Goal: Information Seeking & Learning: Learn about a topic

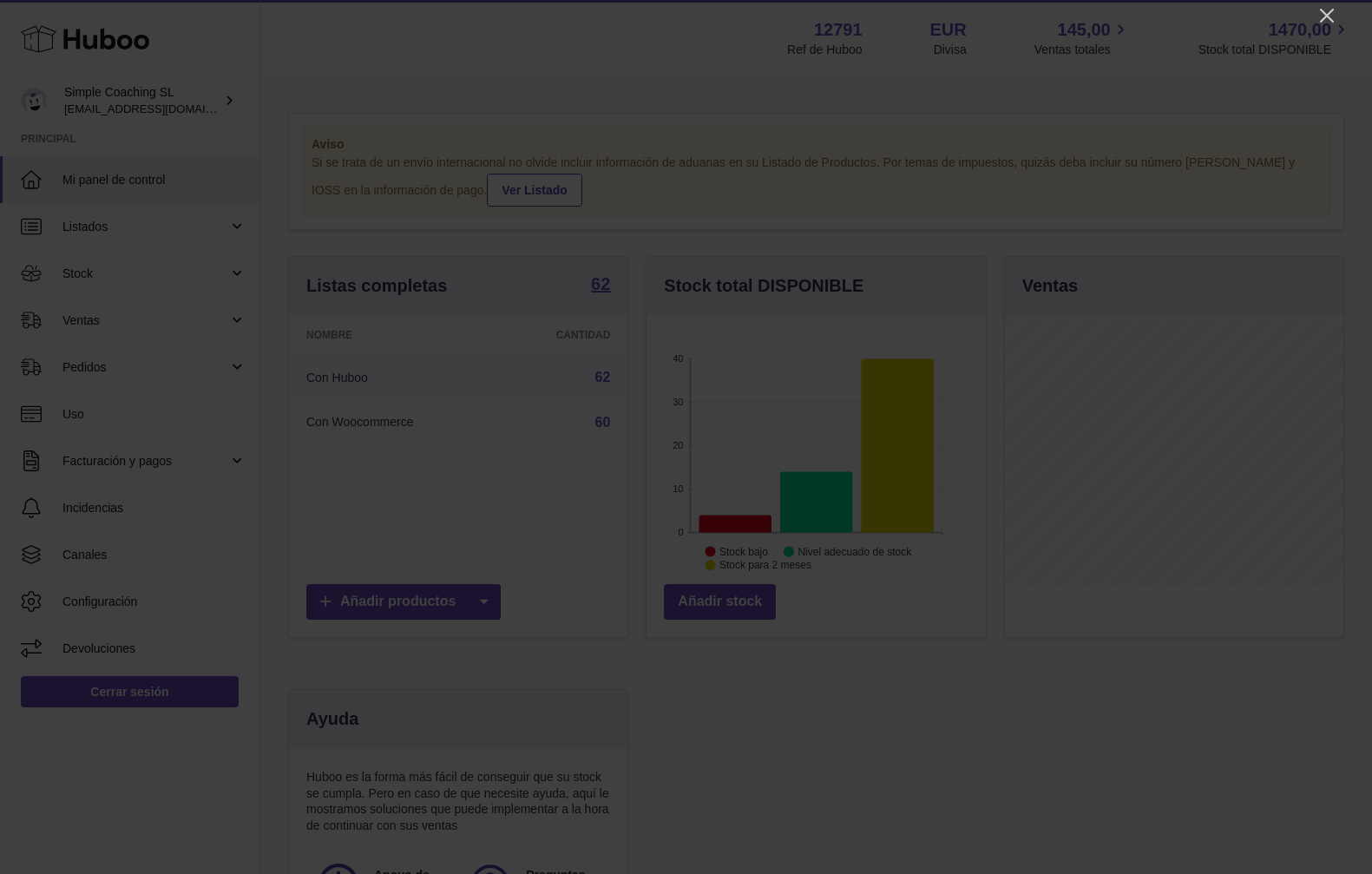
scroll to position [271, 338]
click at [1325, 15] on icon "Close" at bounding box center [1326, 16] width 14 height 14
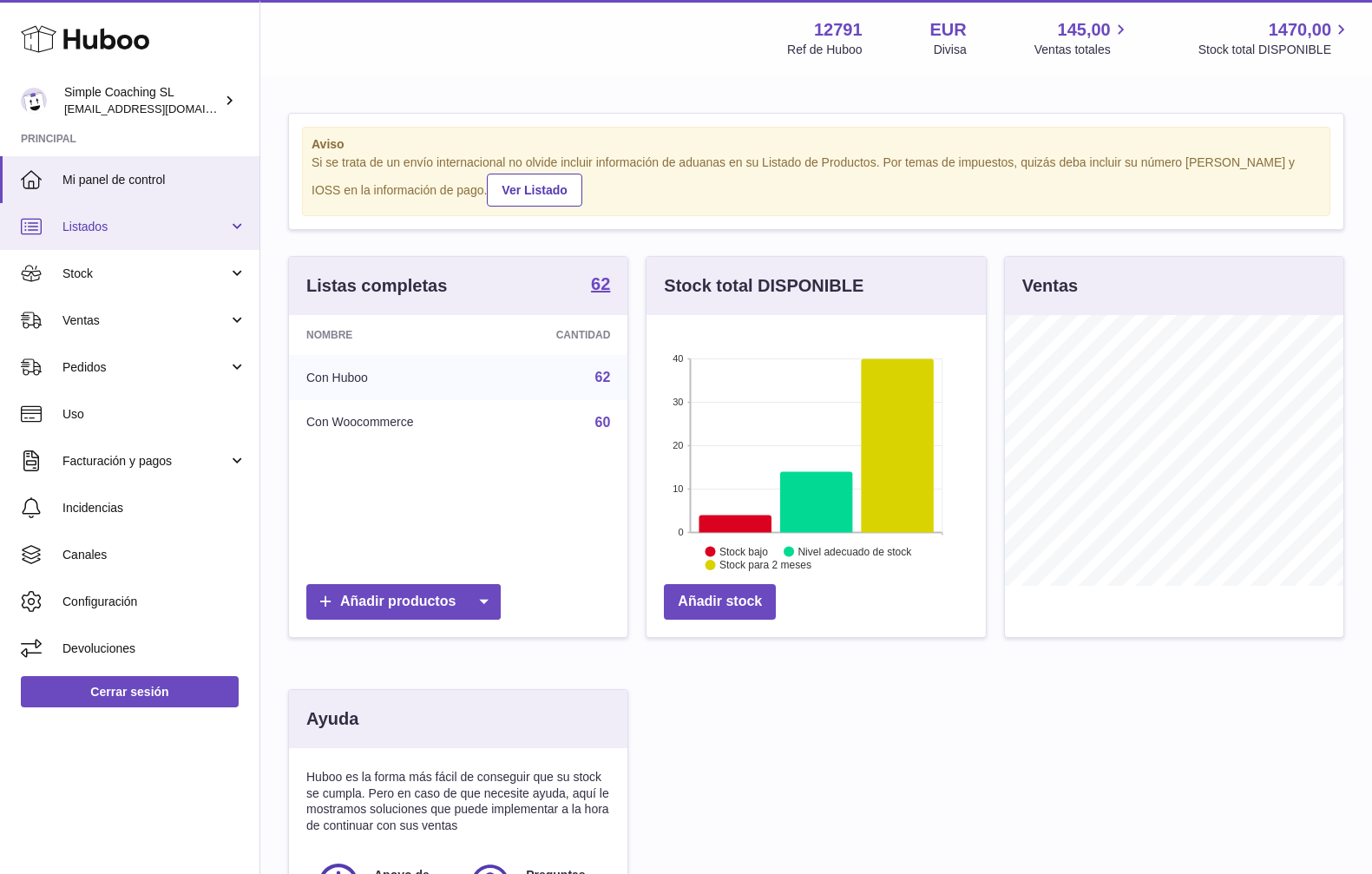
click at [234, 225] on link "Listados" at bounding box center [129, 226] width 259 height 47
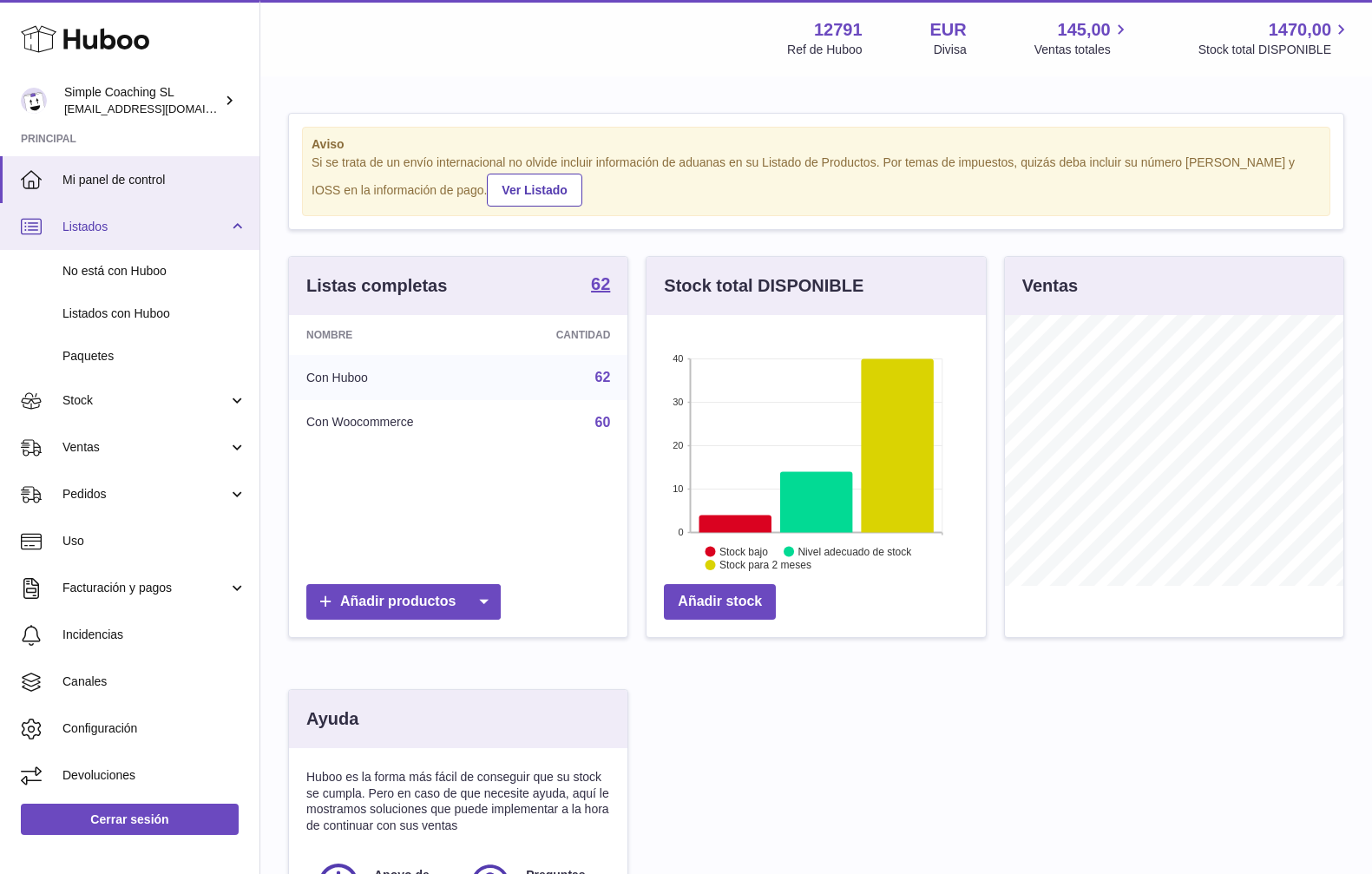
click at [234, 225] on link "Listados" at bounding box center [129, 226] width 259 height 47
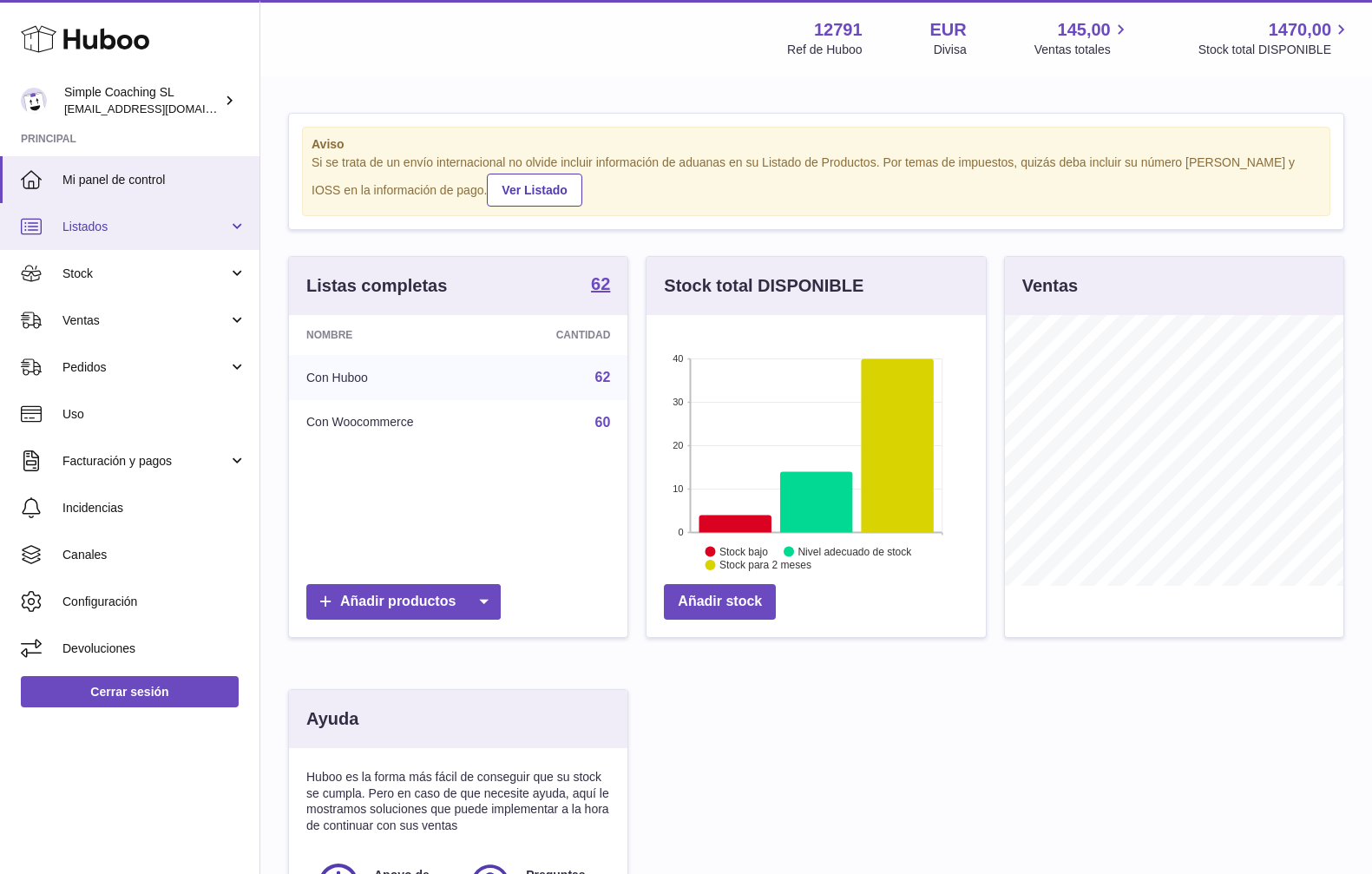
click at [210, 232] on span "Listados" at bounding box center [145, 227] width 166 height 17
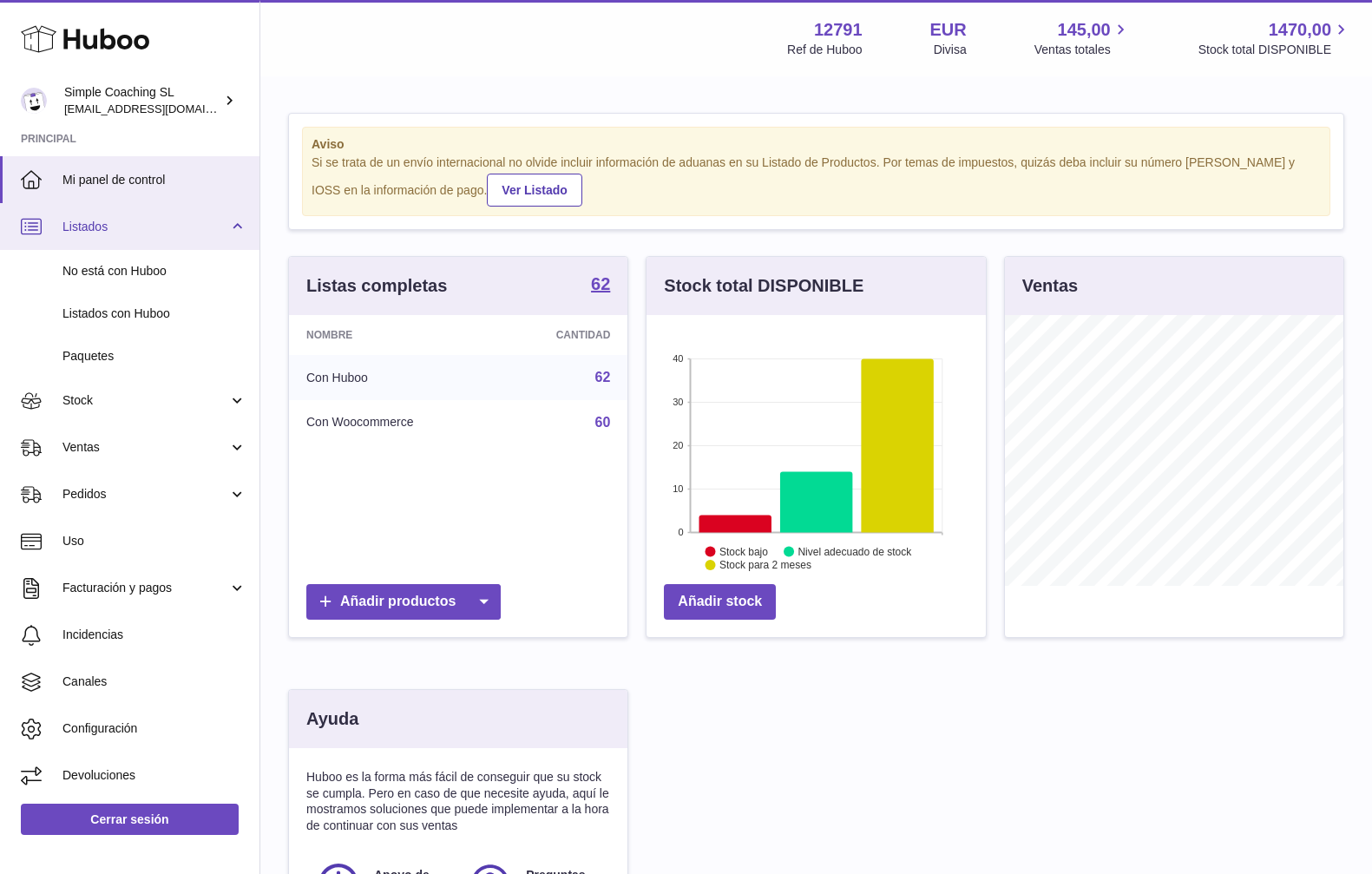
click at [223, 232] on span "Listados" at bounding box center [145, 227] width 166 height 17
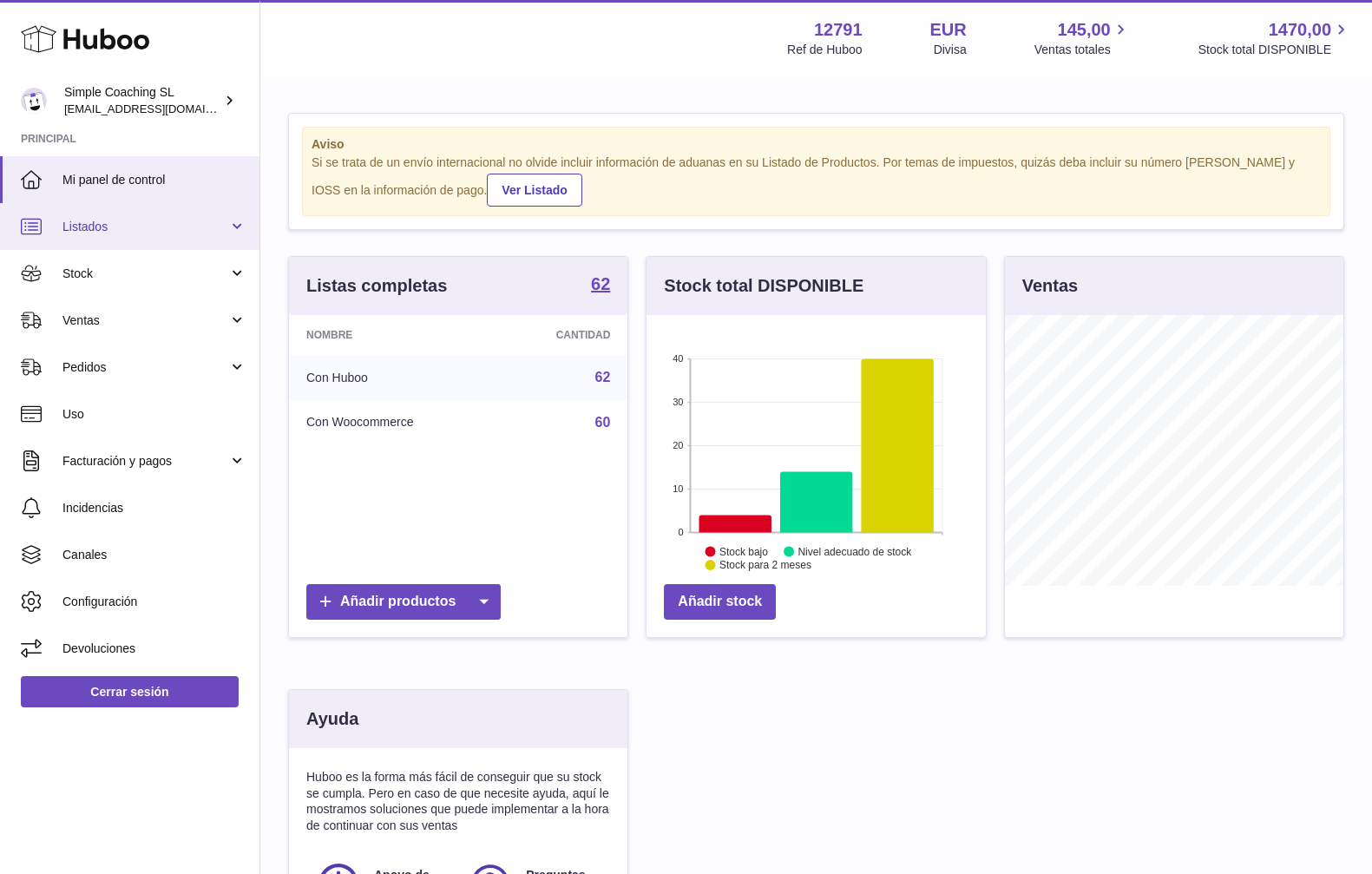
click at [237, 223] on link "Listados" at bounding box center [129, 226] width 259 height 47
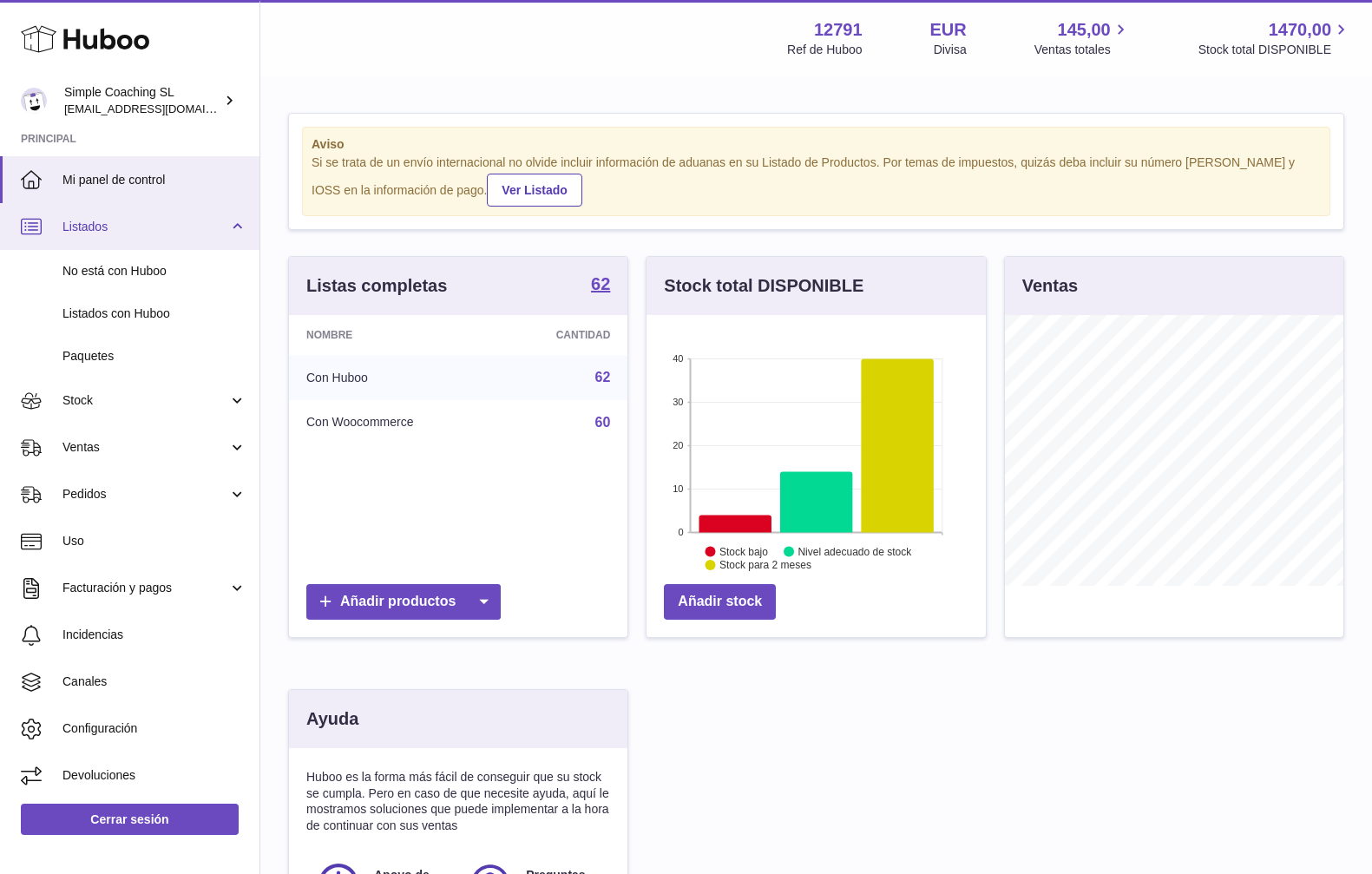
click at [237, 223] on link "Listados" at bounding box center [129, 226] width 259 height 47
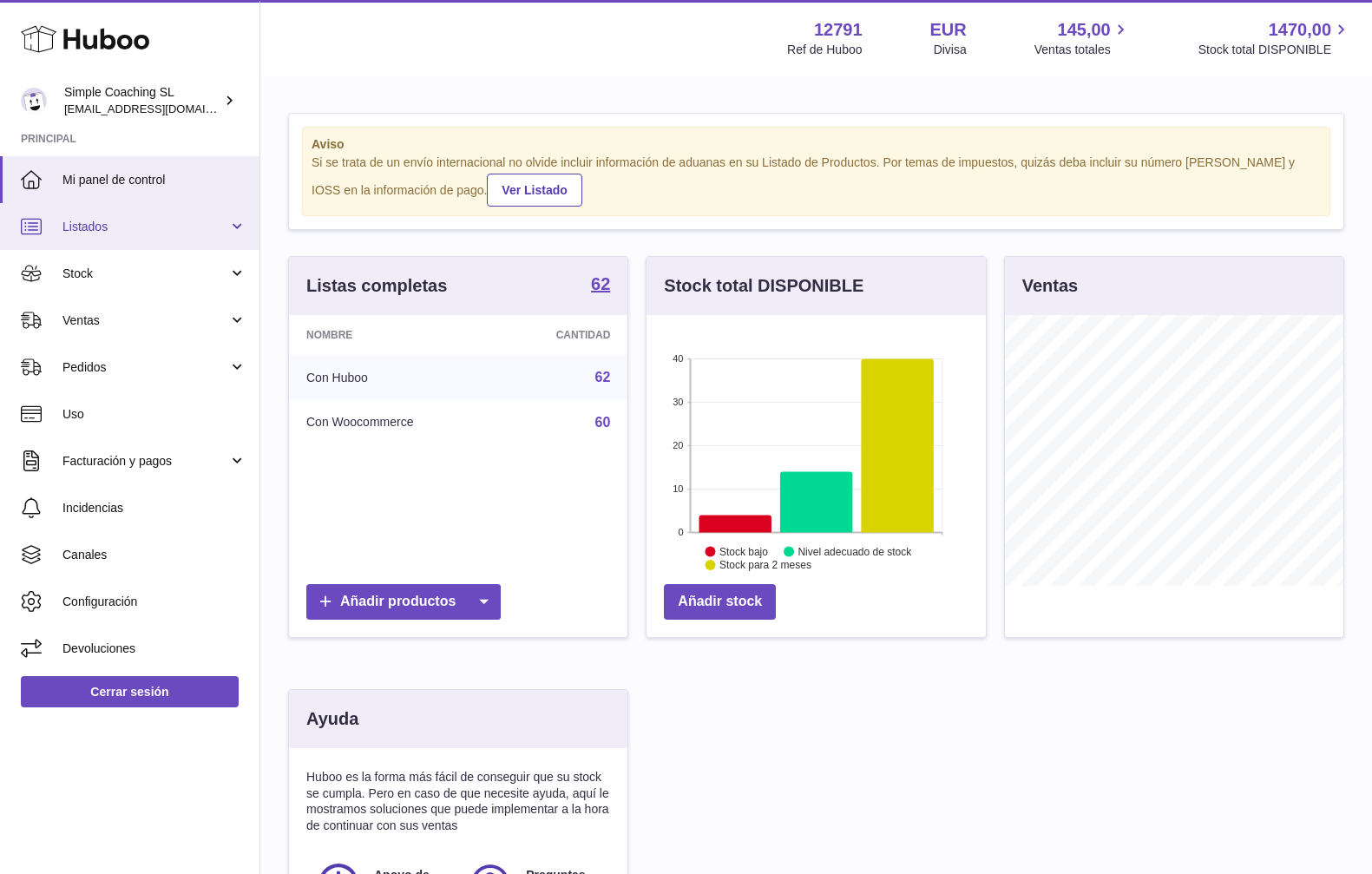
click at [237, 223] on link "Listados" at bounding box center [129, 226] width 259 height 47
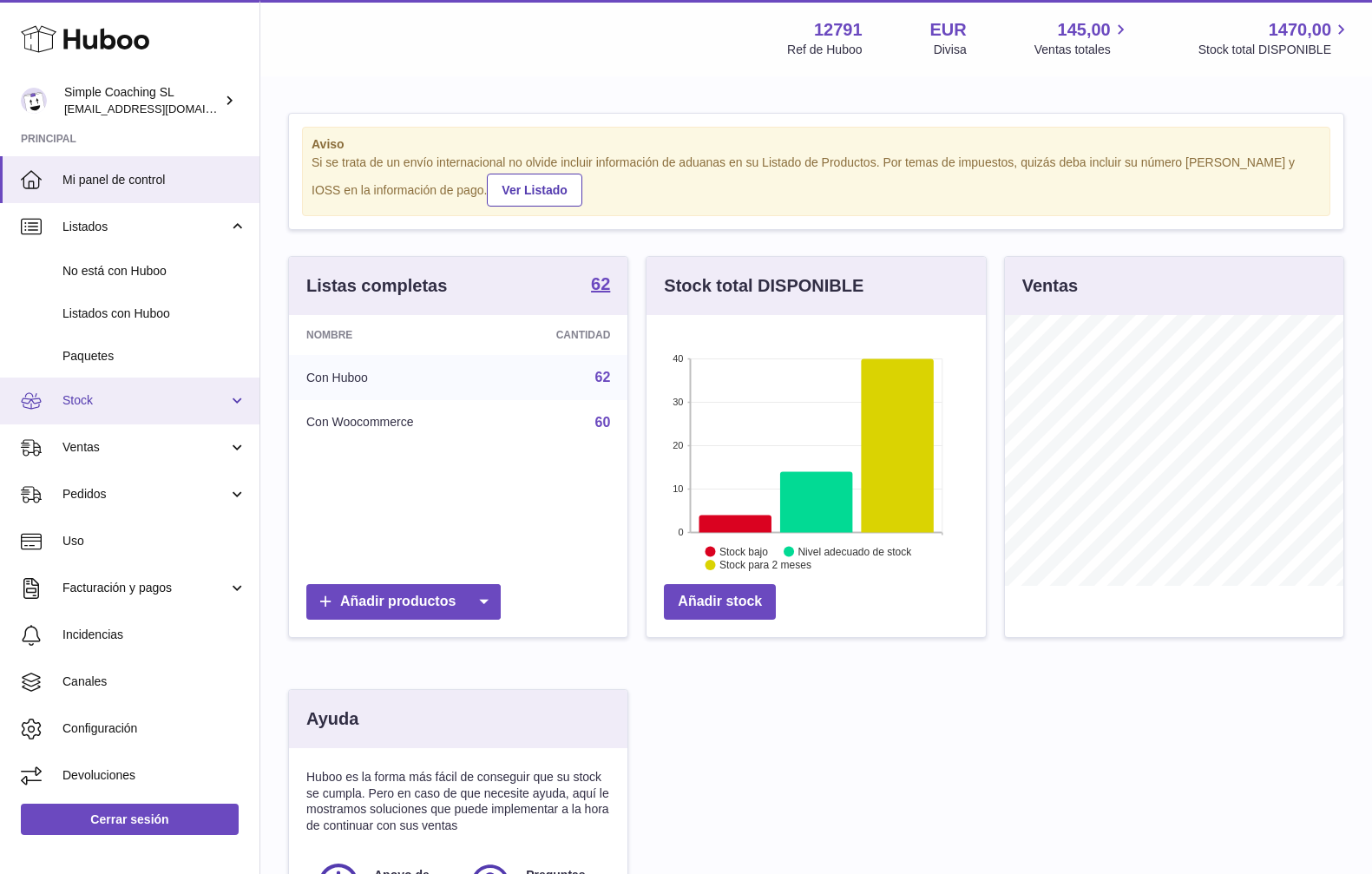
click at [200, 395] on span "Stock" at bounding box center [145, 400] width 166 height 17
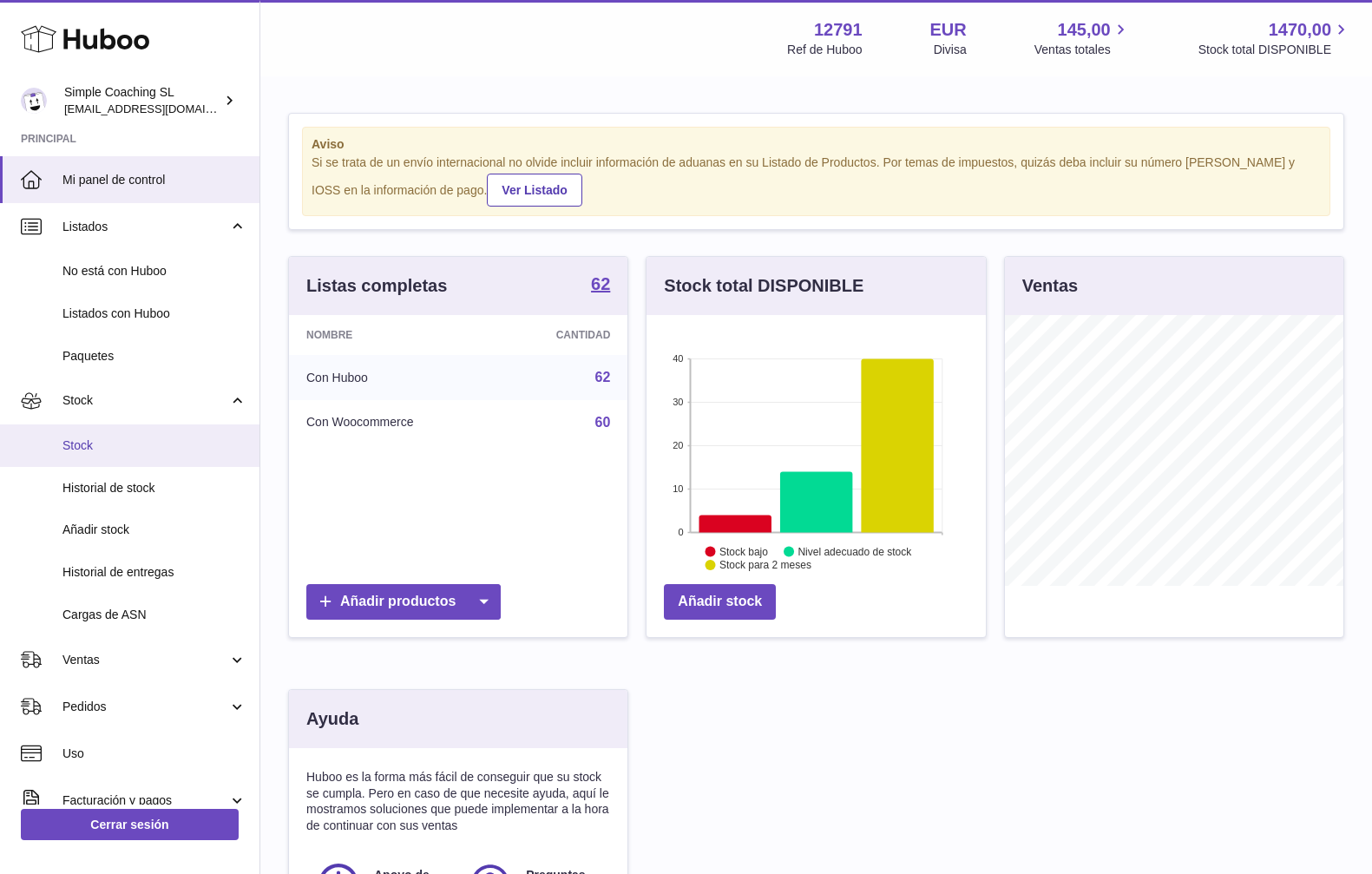
click at [106, 451] on span "Stock" at bounding box center [154, 446] width 184 height 17
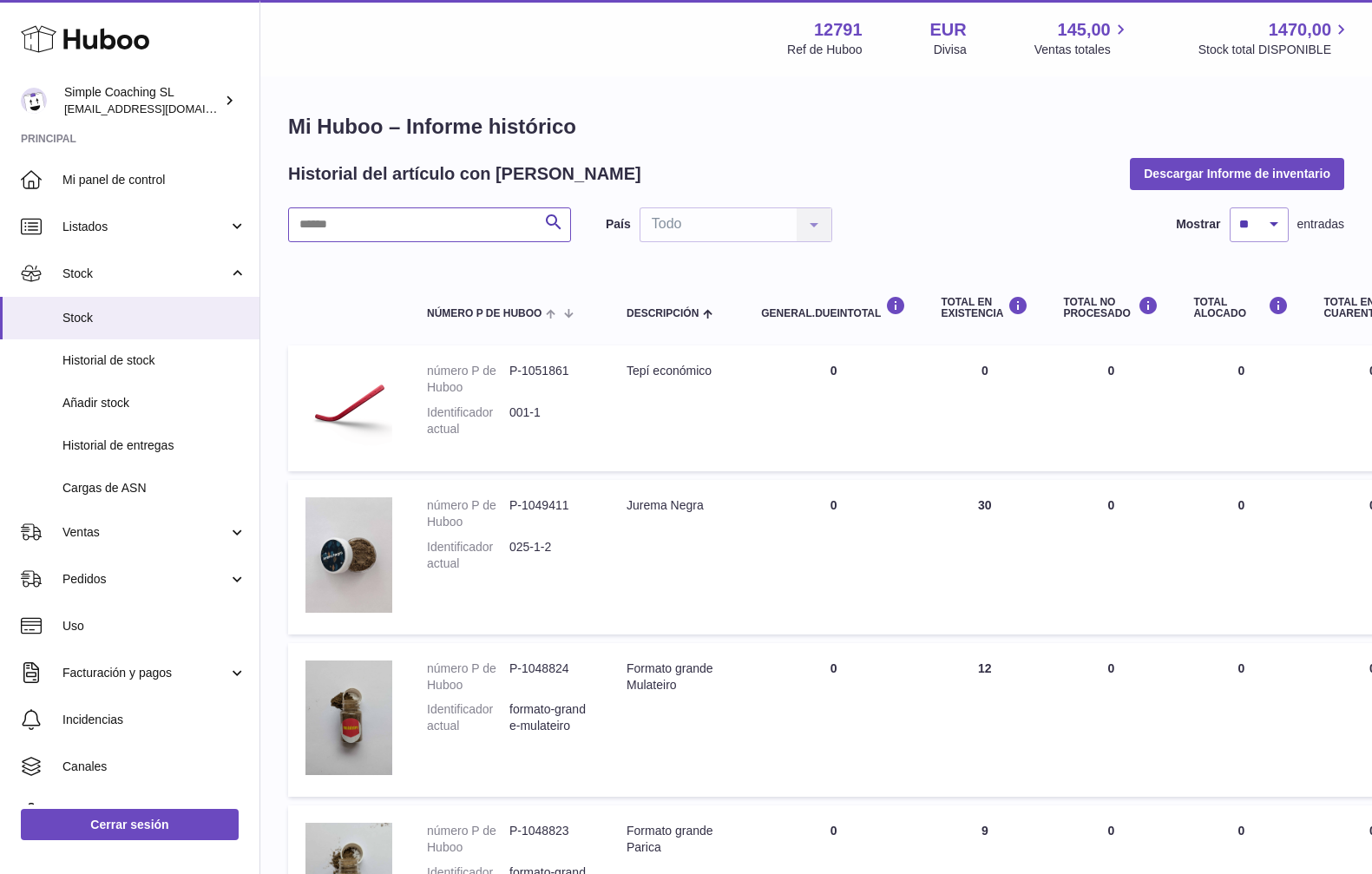
click at [381, 221] on input "text" at bounding box center [430, 224] width 283 height 34
click at [346, 228] on input "text" at bounding box center [430, 224] width 283 height 34
click at [419, 228] on input "text" at bounding box center [430, 224] width 283 height 34
click at [414, 223] on input "text" at bounding box center [430, 224] width 283 height 34
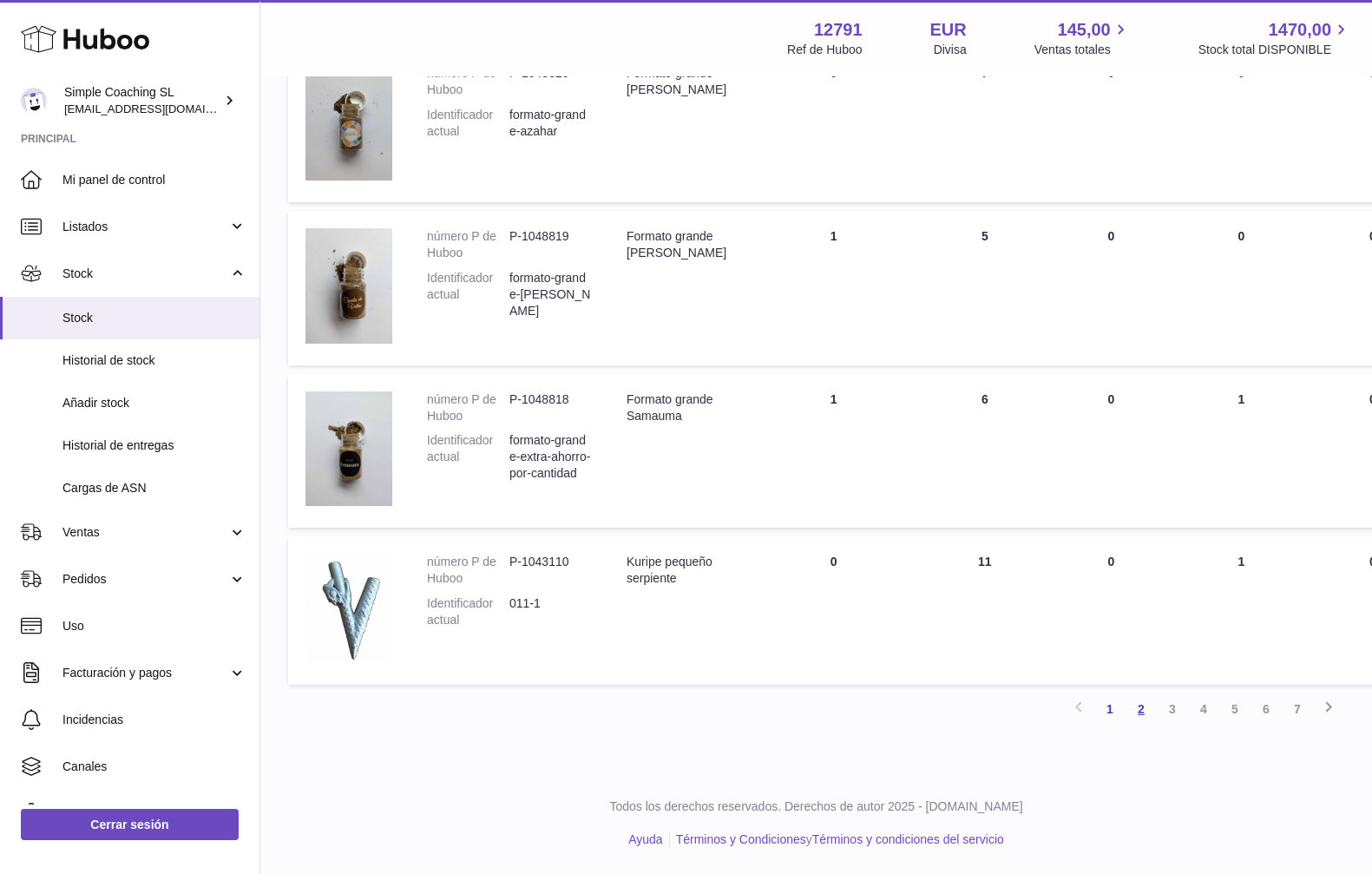
click at [1136, 708] on link "2" at bounding box center [1141, 710] width 32 height 32
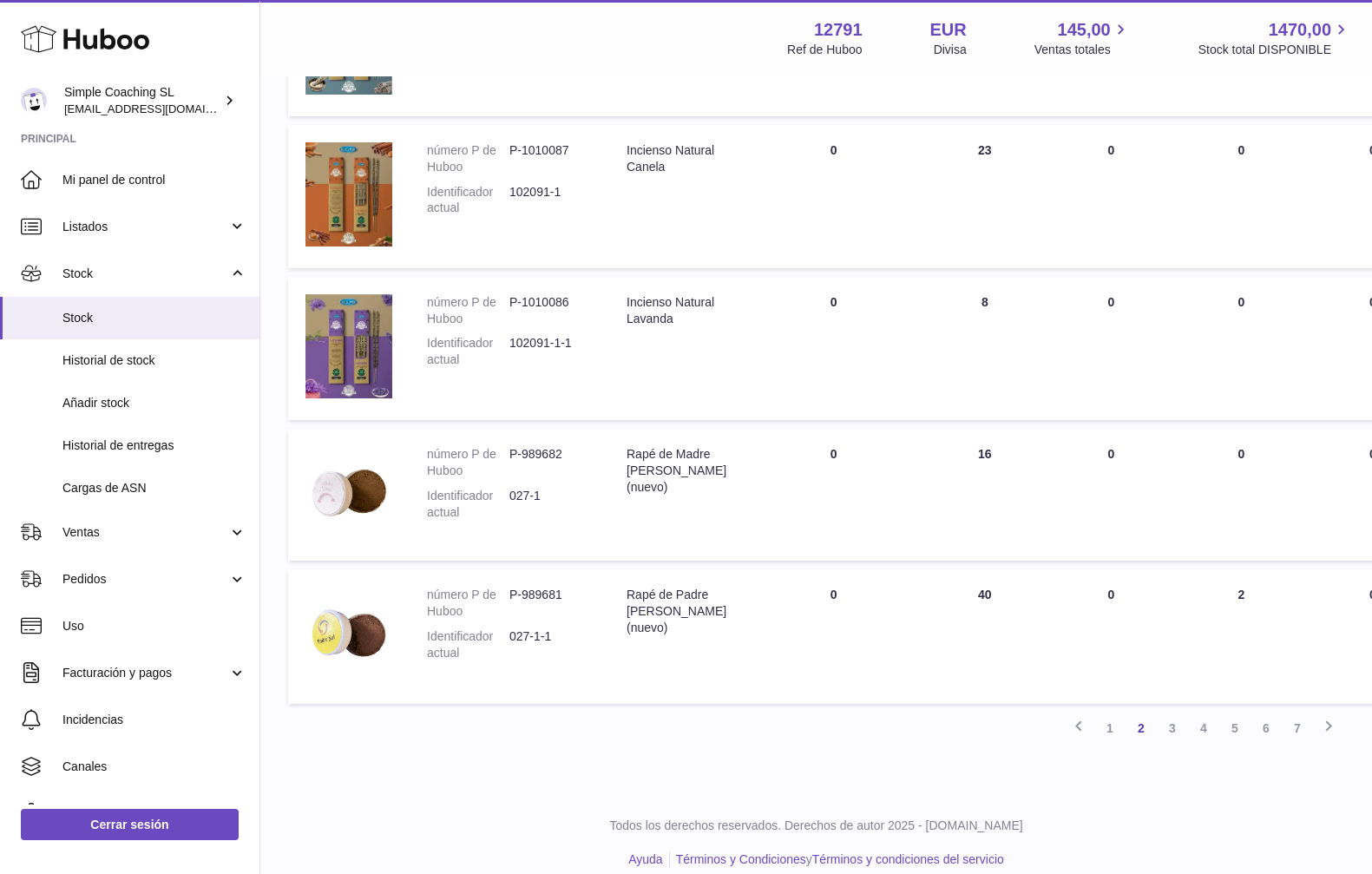
scroll to position [1108, 0]
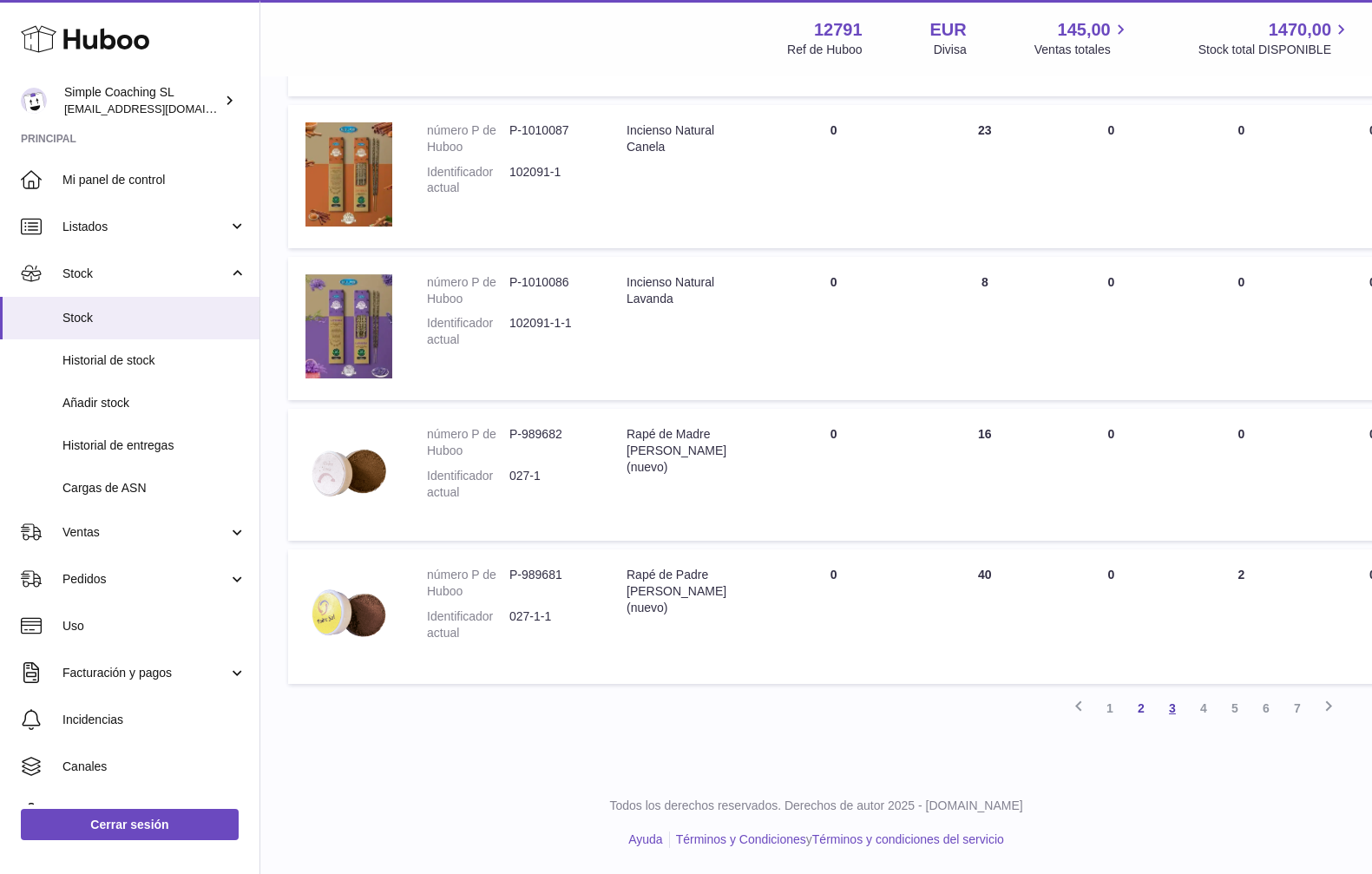
click at [1165, 705] on link "3" at bounding box center [1172, 709] width 32 height 32
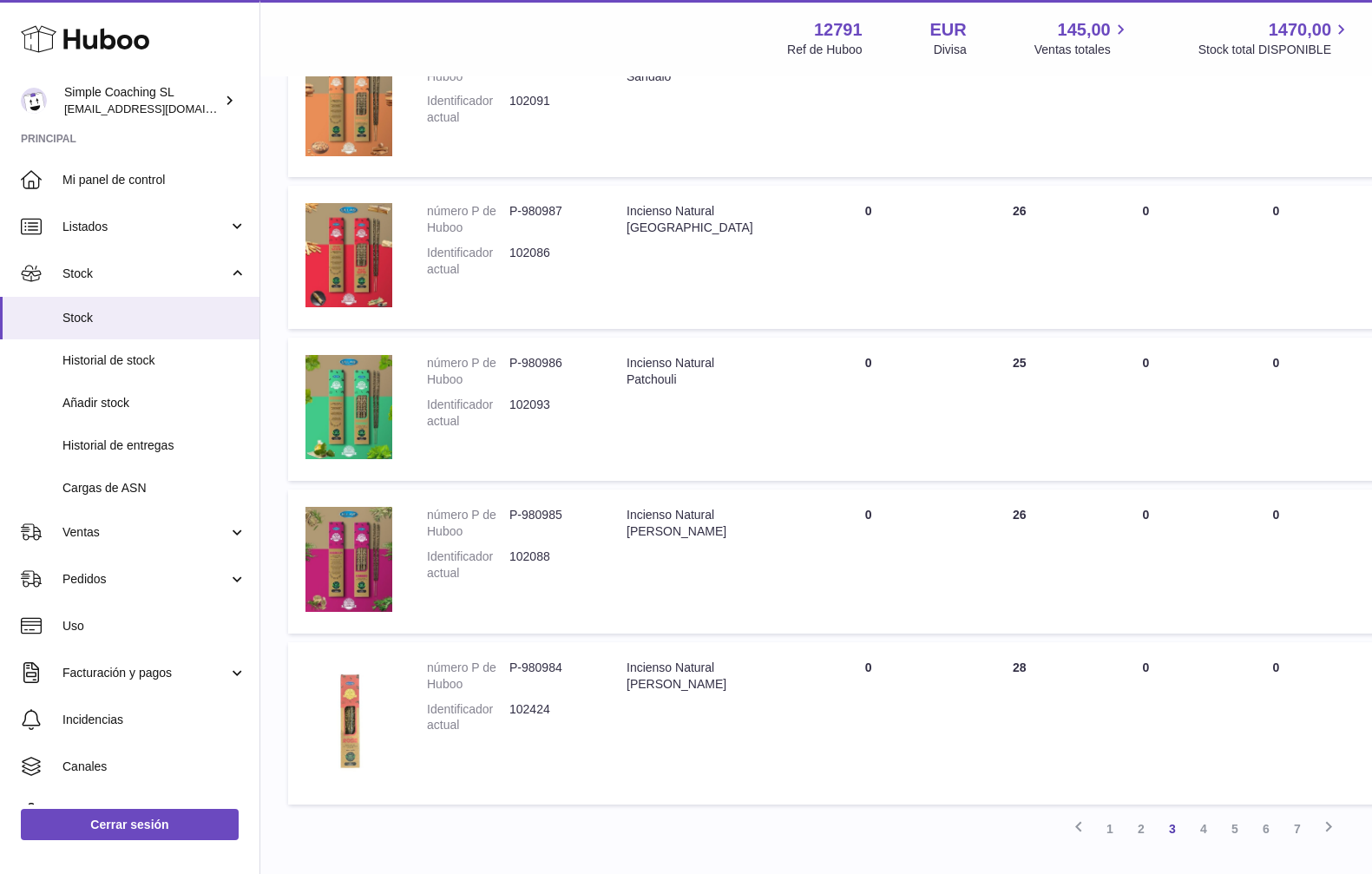
scroll to position [1172, 0]
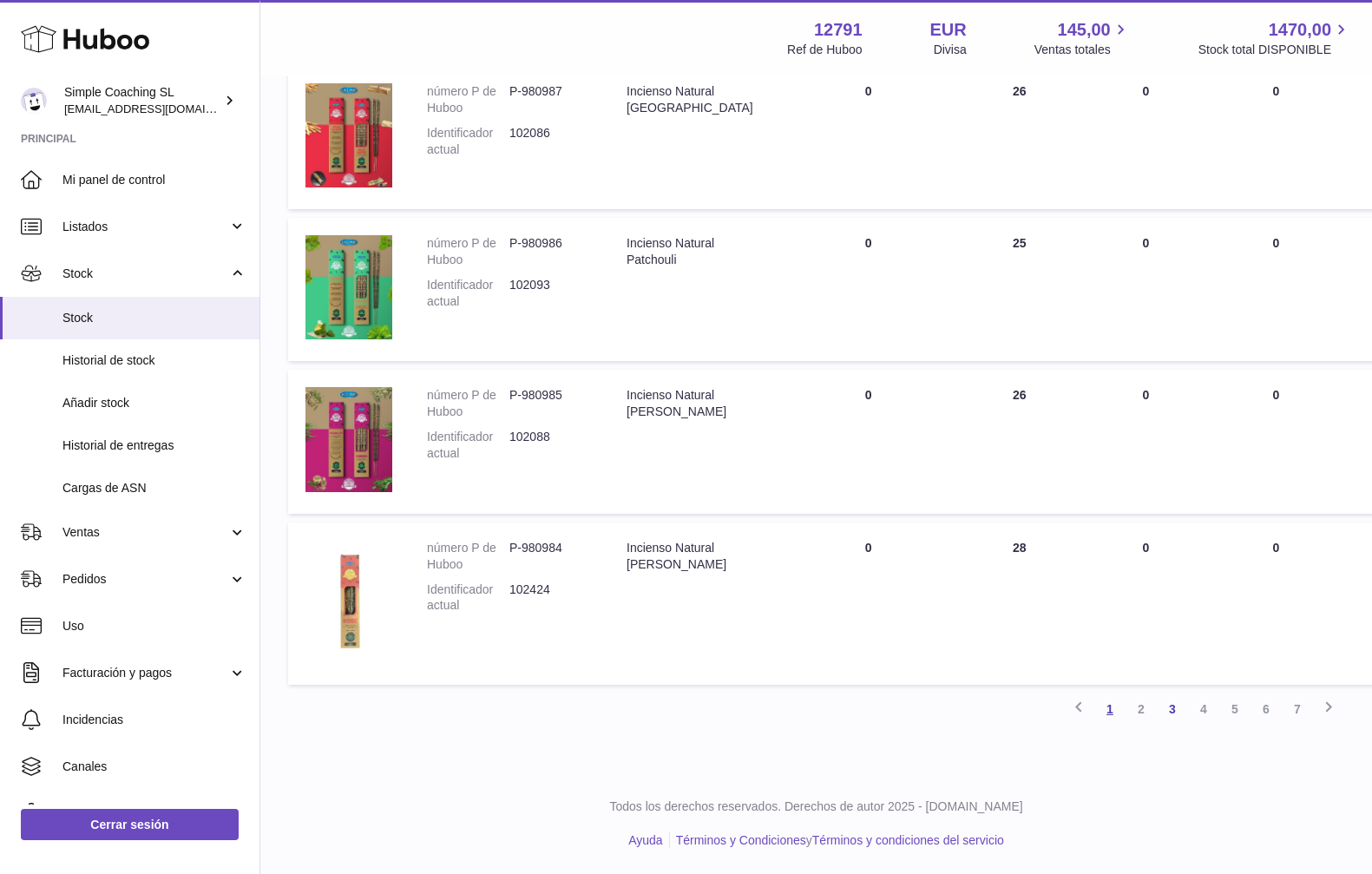
click at [1110, 712] on link "1" at bounding box center [1110, 710] width 32 height 32
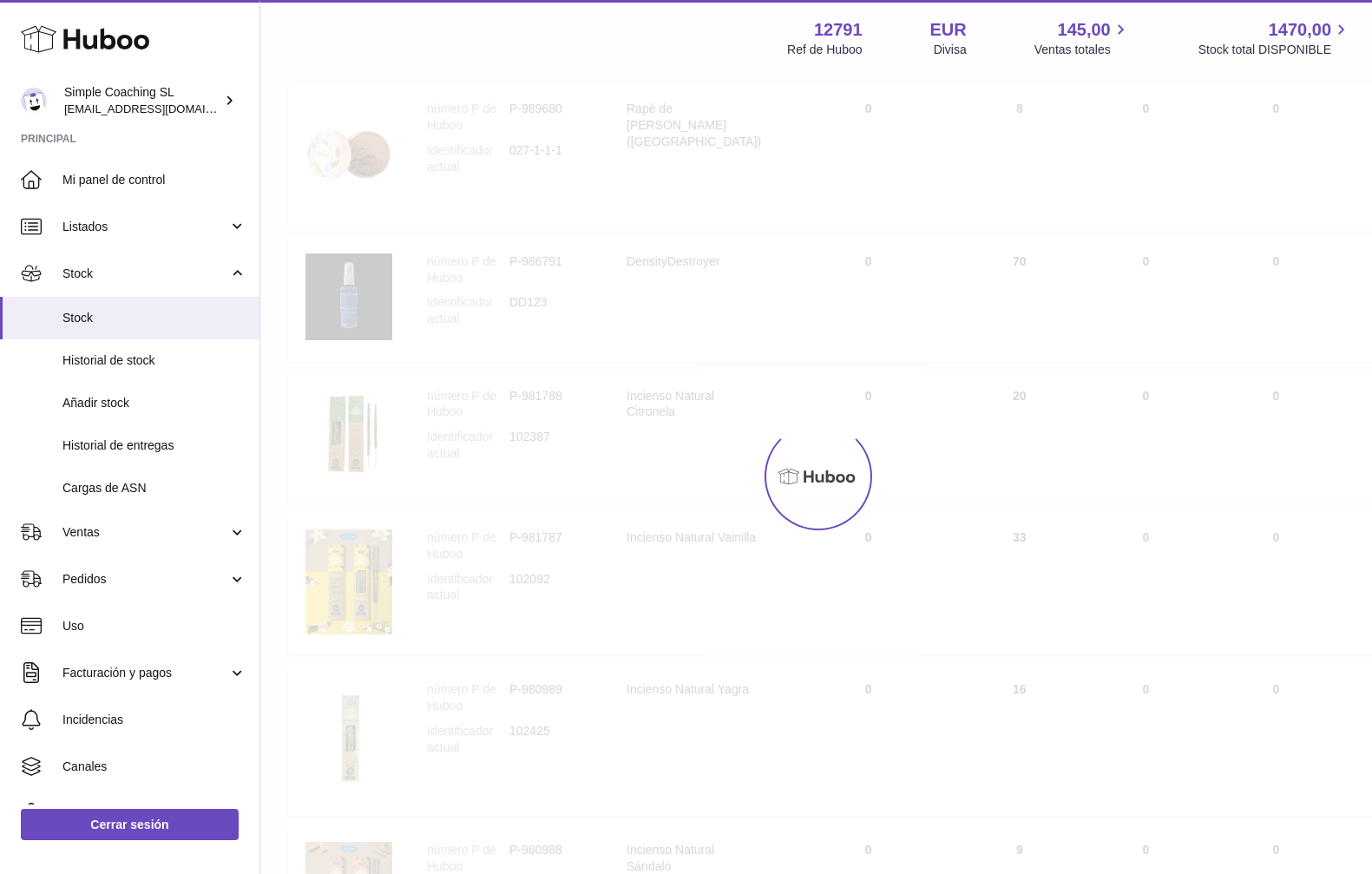
scroll to position [78, 0]
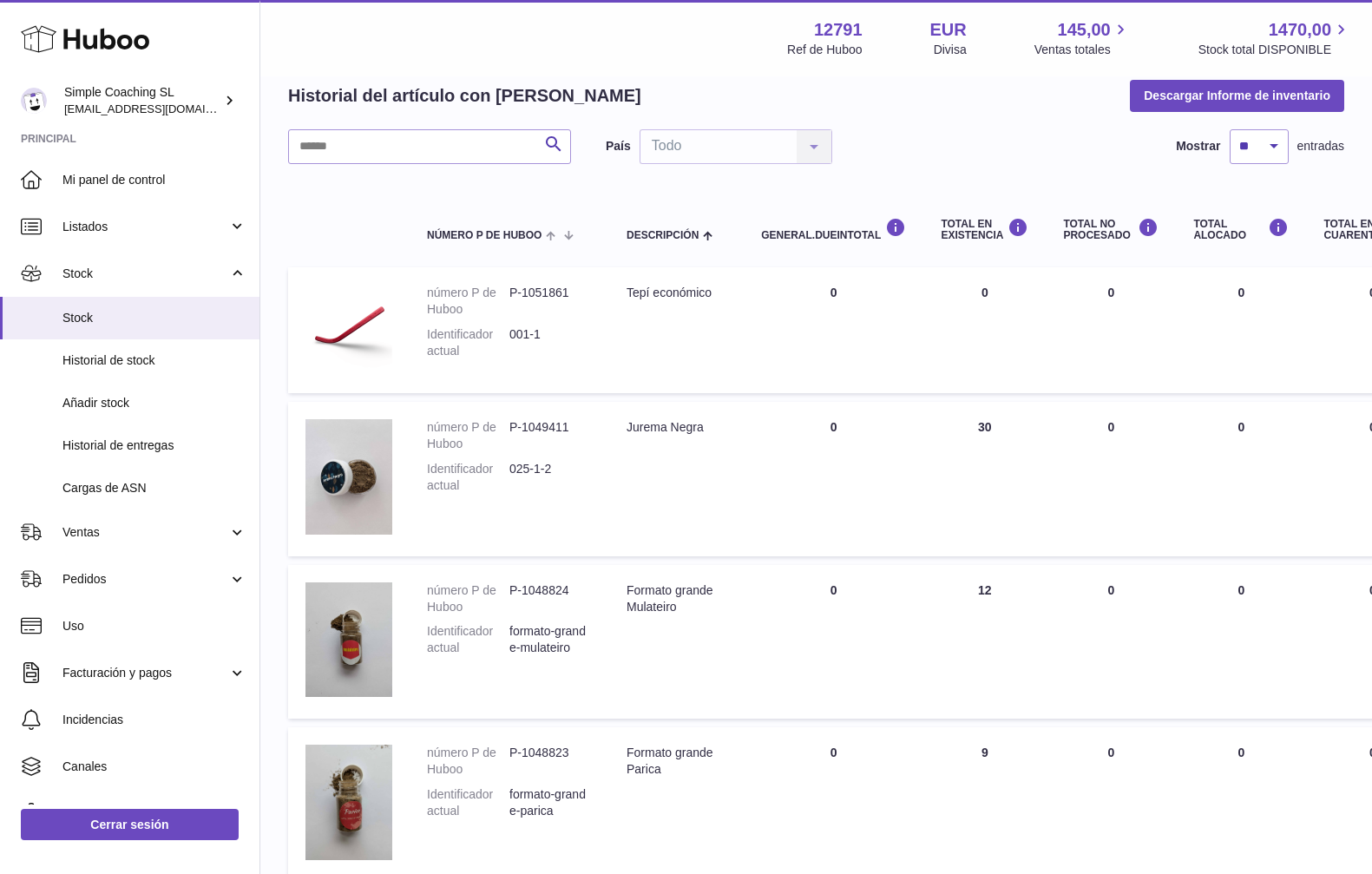
click at [842, 308] on td "DEBIDO EN Total 0" at bounding box center [833, 330] width 179 height 126
click at [114, 223] on span "Listados" at bounding box center [145, 227] width 166 height 17
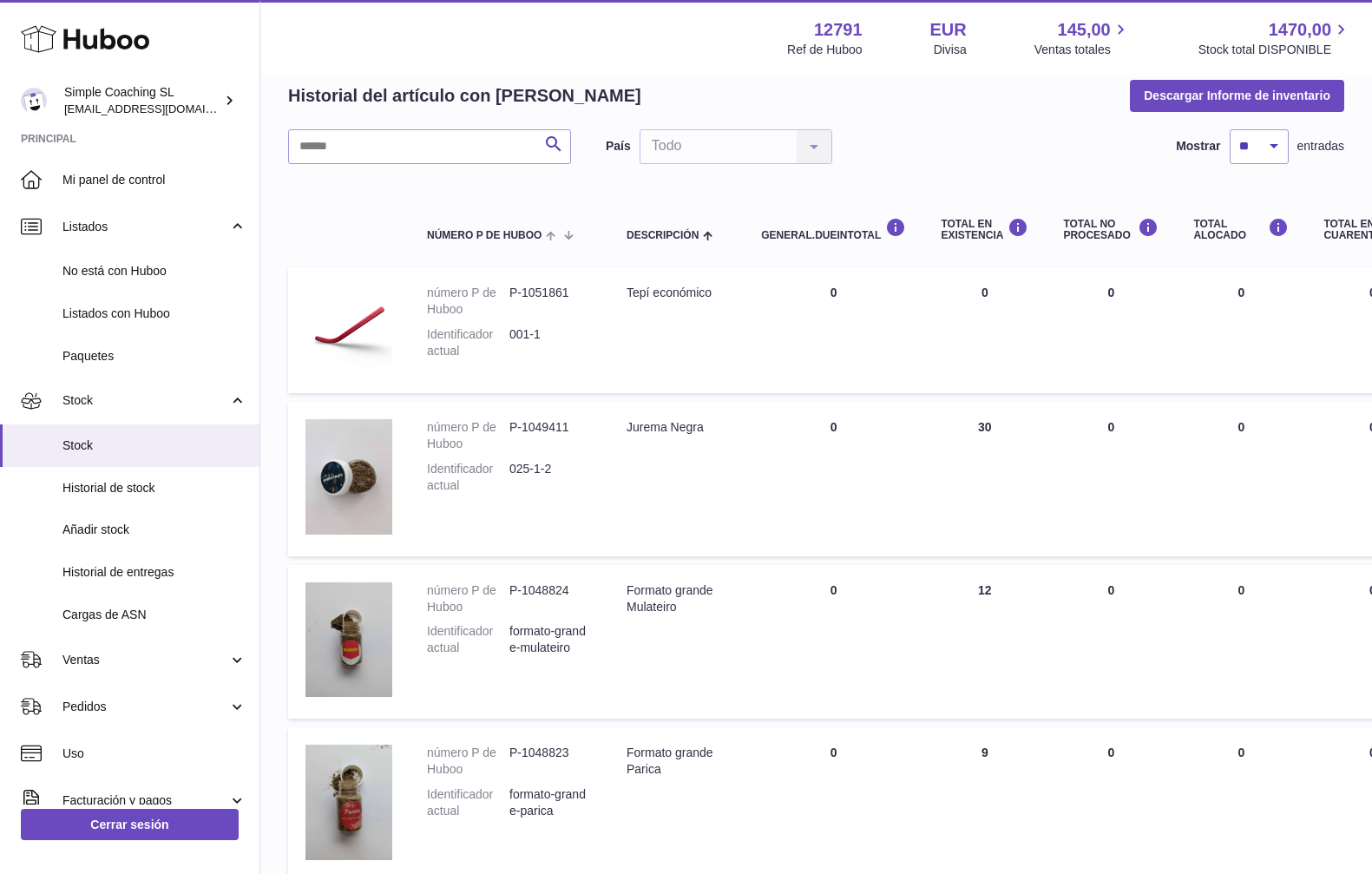
click at [750, 283] on td "DEBIDO EN Total 0" at bounding box center [833, 330] width 179 height 126
click at [723, 312] on td "Descripción Tepí económico" at bounding box center [676, 330] width 134 height 126
click at [131, 483] on span "Historial de stock" at bounding box center [154, 488] width 184 height 17
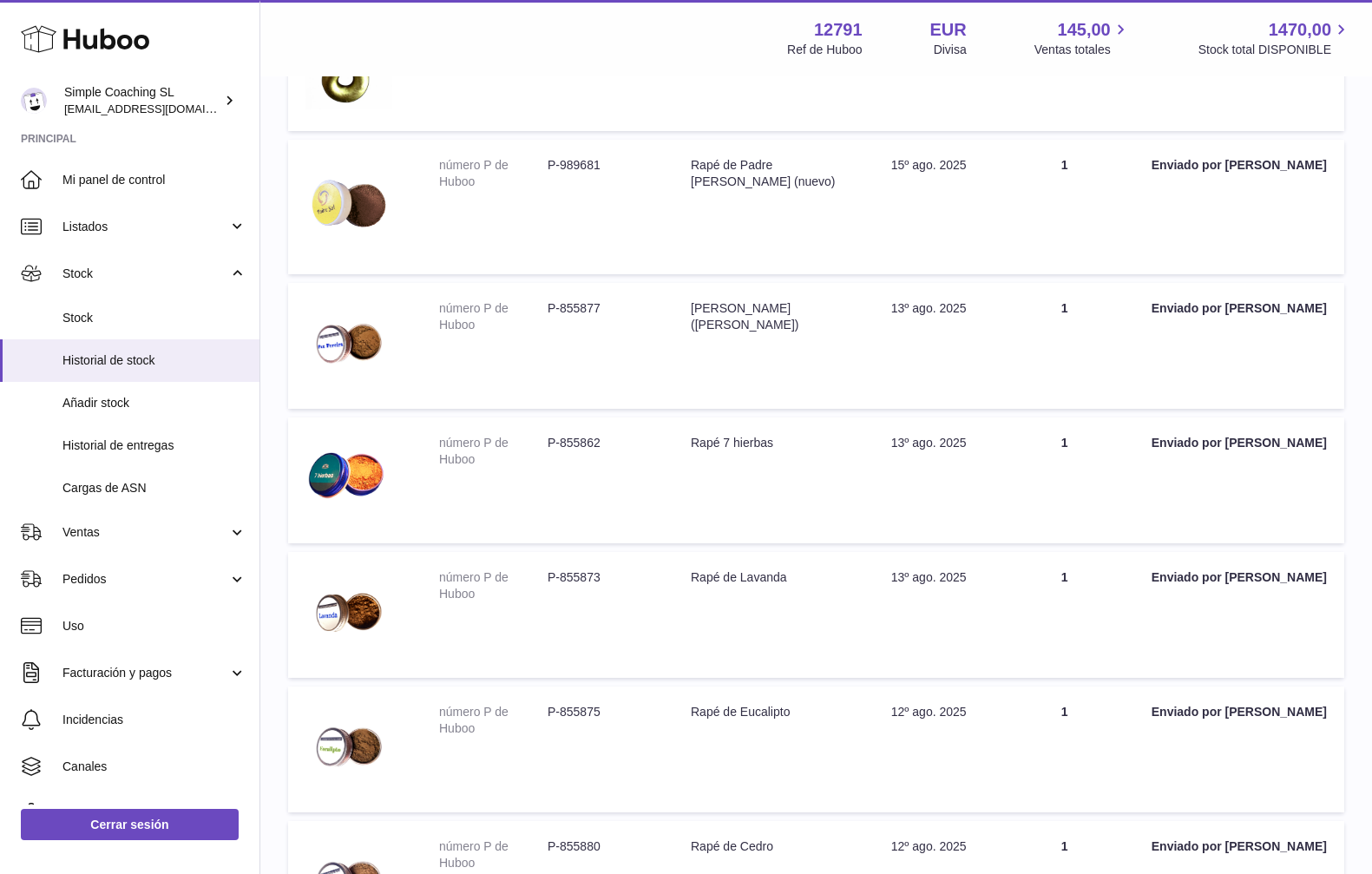
scroll to position [1019, 0]
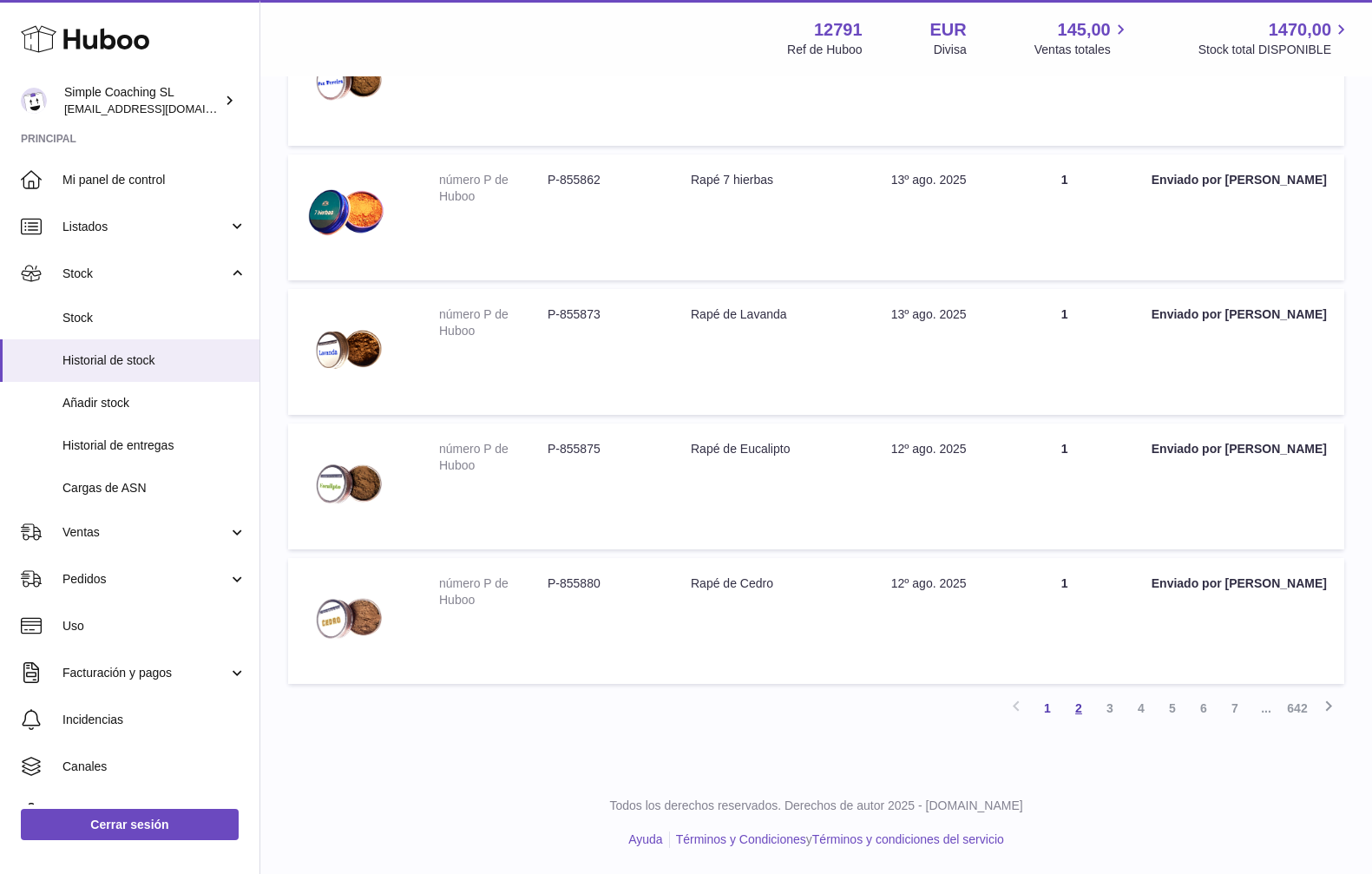
click at [1080, 710] on link "2" at bounding box center [1078, 709] width 32 height 32
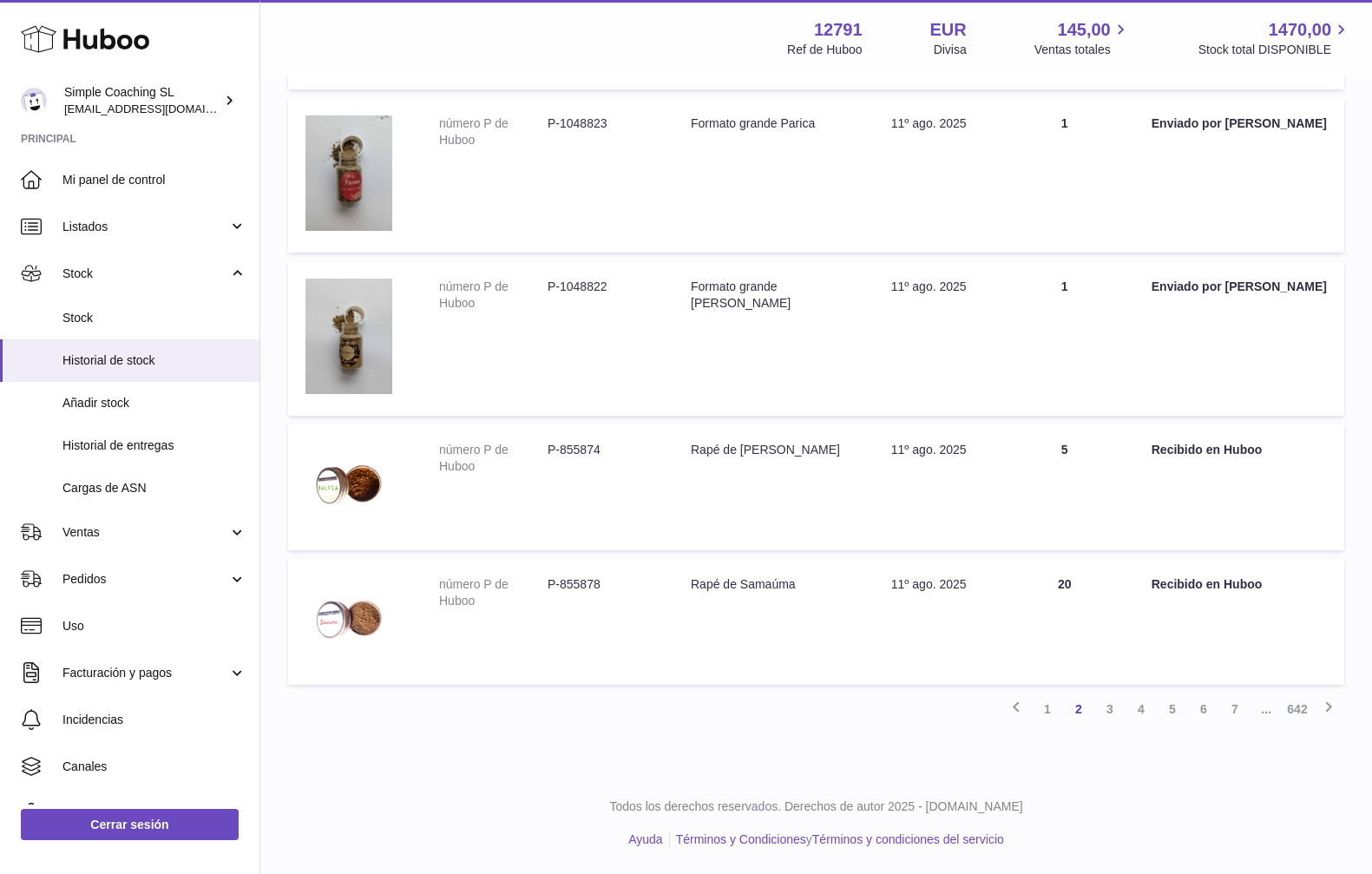
scroll to position [1167, 0]
click at [1106, 706] on link "3" at bounding box center [1110, 710] width 32 height 32
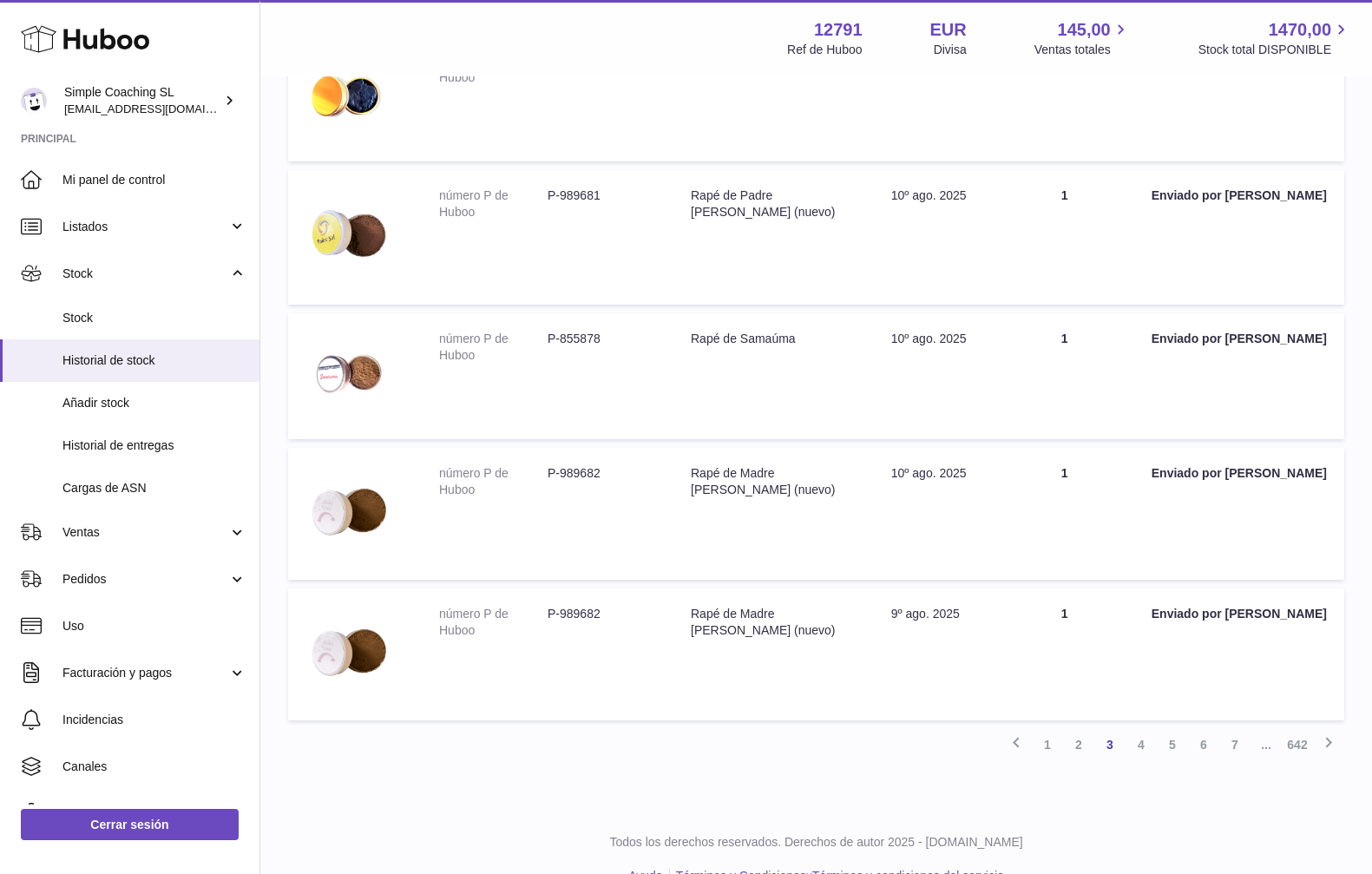
scroll to position [1042, 0]
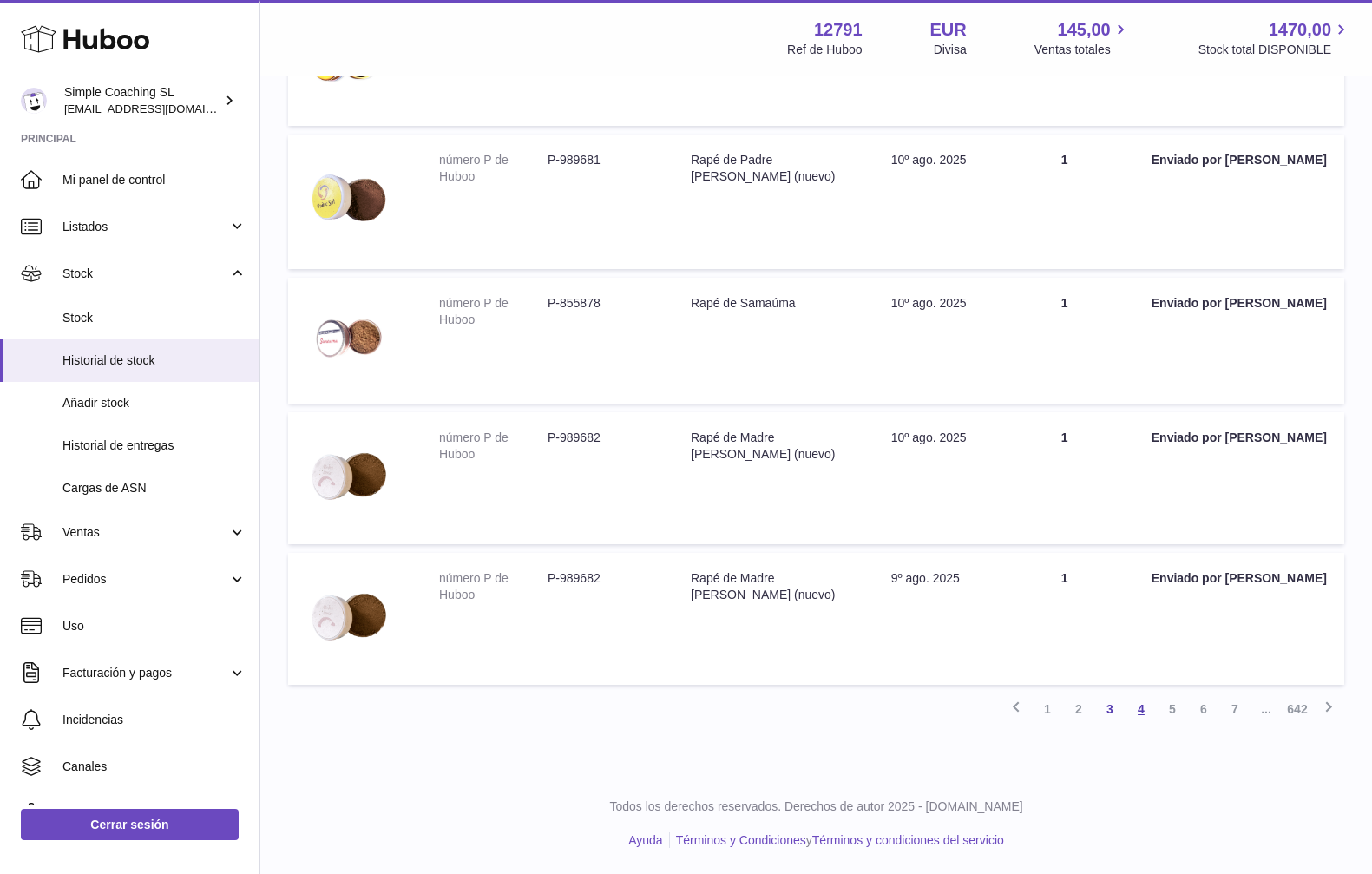
click at [1139, 709] on link "4" at bounding box center [1141, 710] width 32 height 32
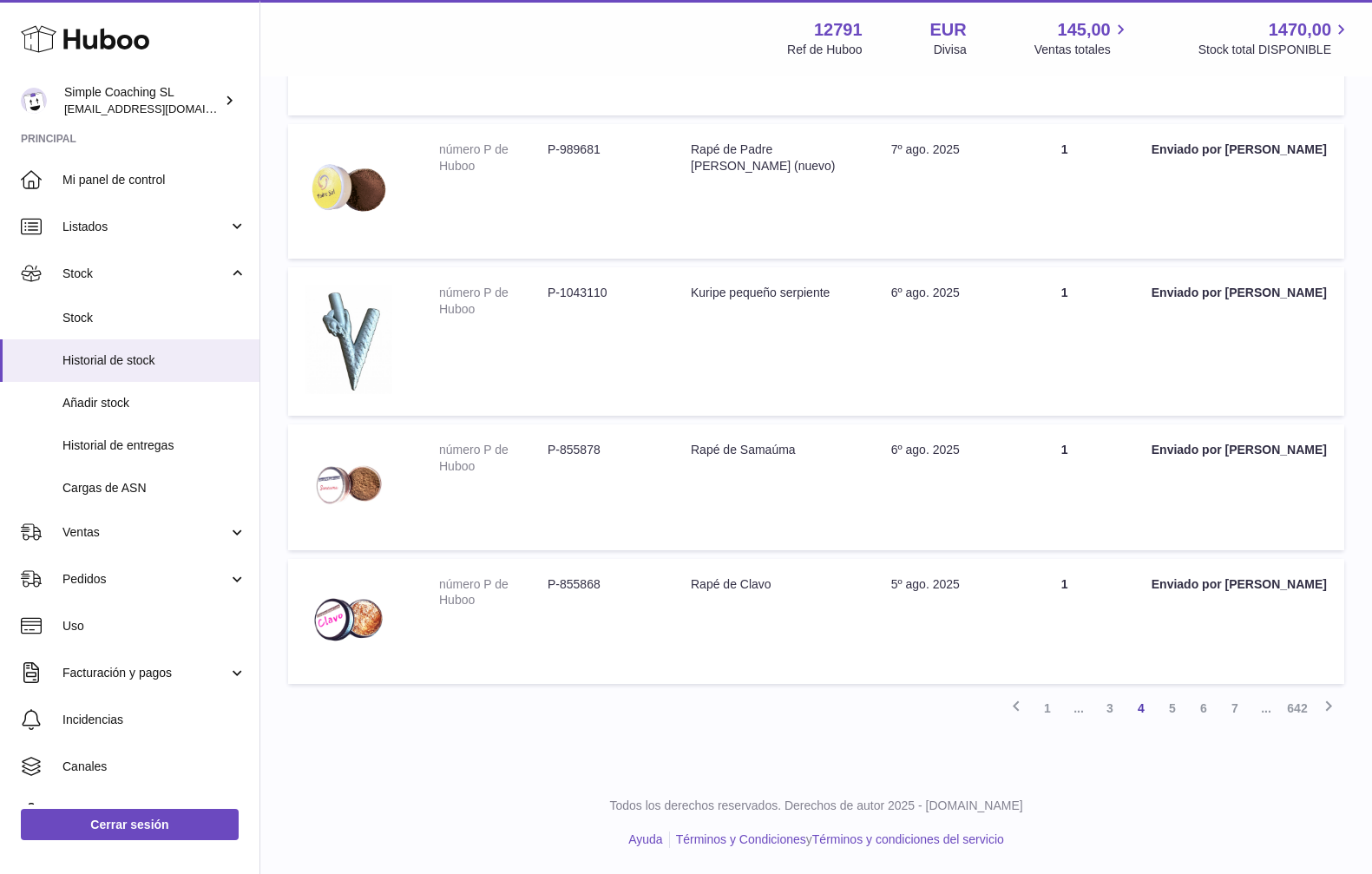
scroll to position [1109, 0]
click at [1168, 711] on link "5" at bounding box center [1172, 709] width 32 height 32
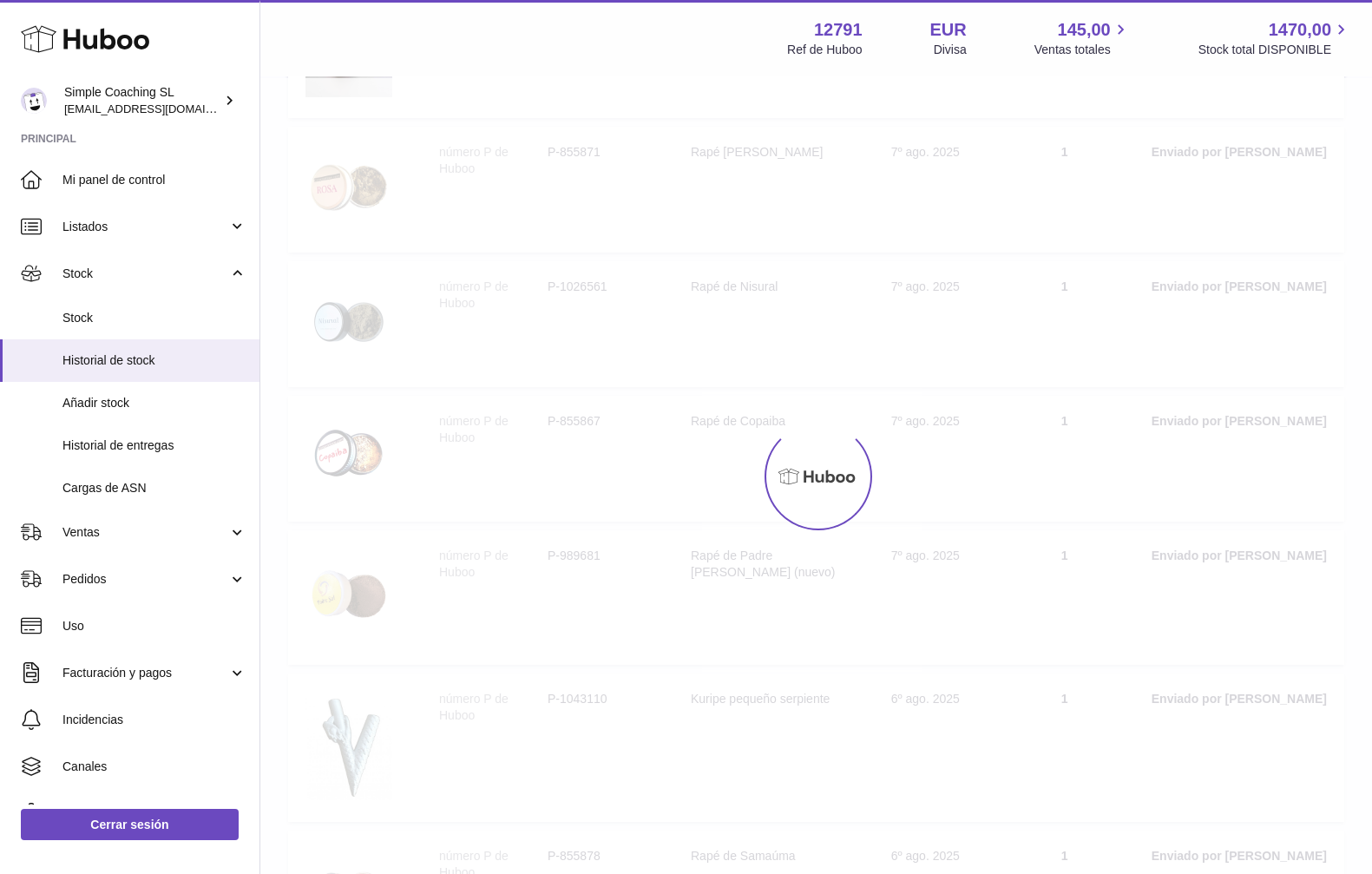
scroll to position [78, 0]
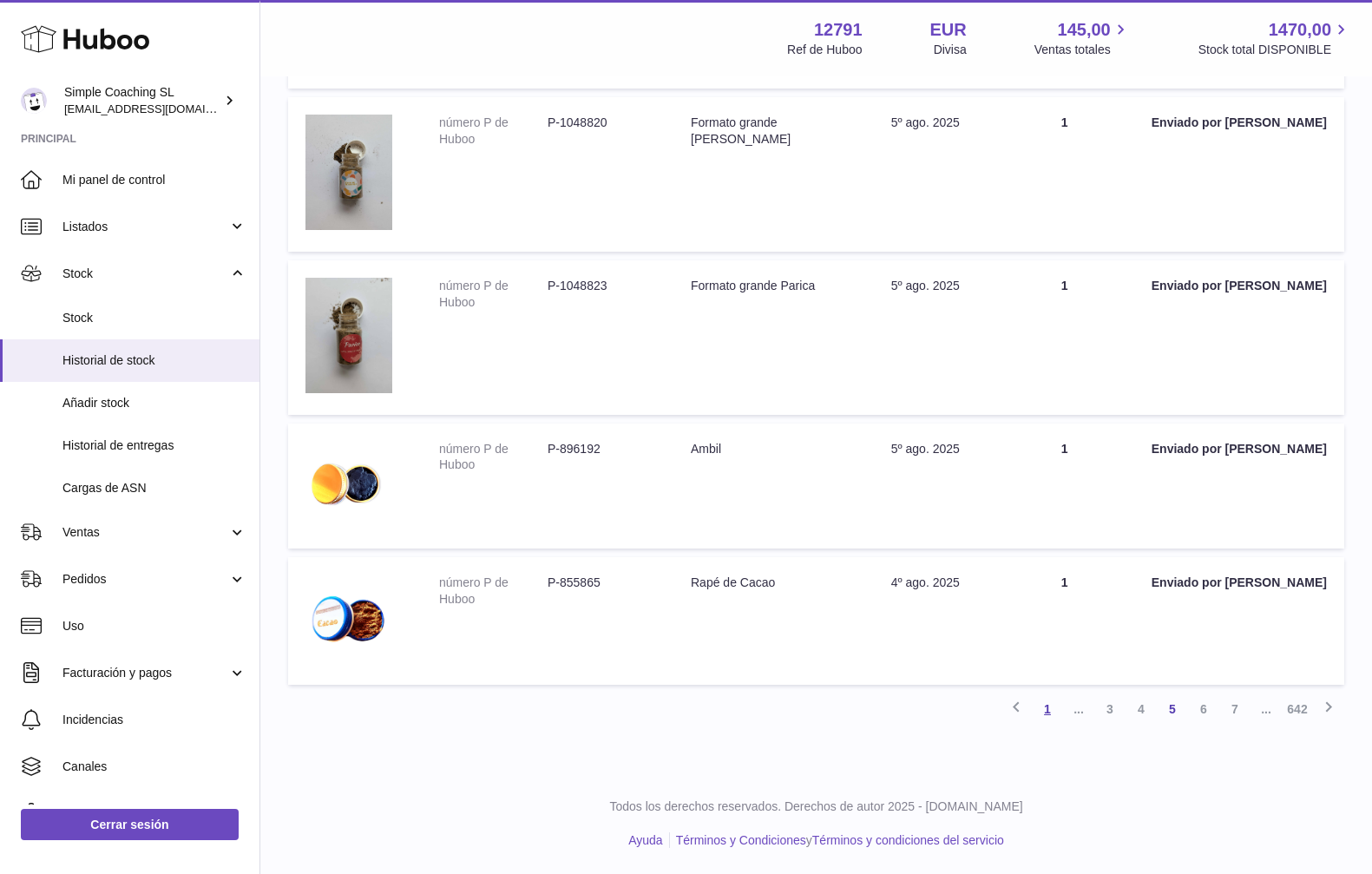
click at [1044, 704] on link "1" at bounding box center [1048, 710] width 32 height 32
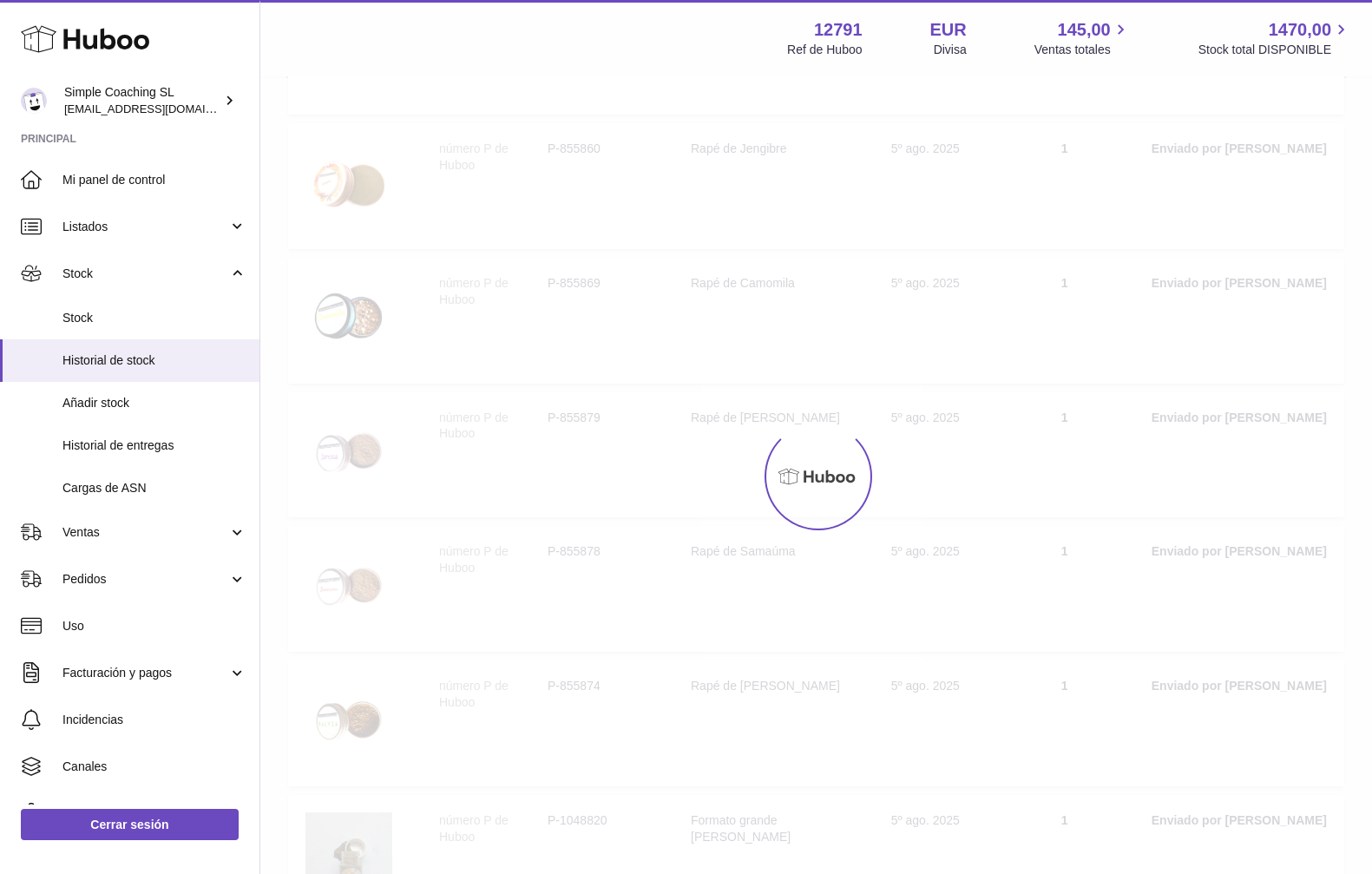
scroll to position [78, 0]
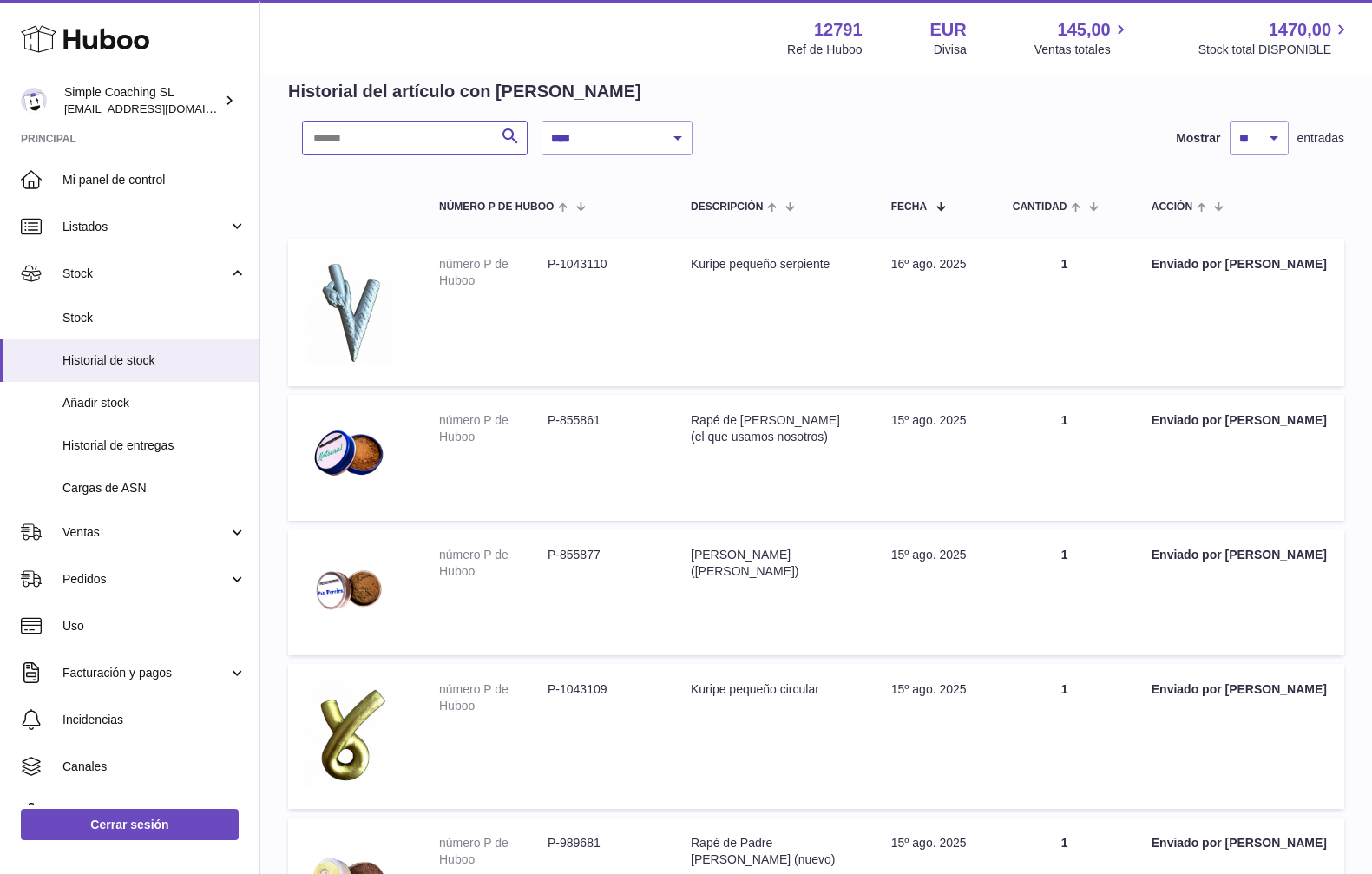
click at [372, 146] on input "text" at bounding box center [415, 137] width 226 height 34
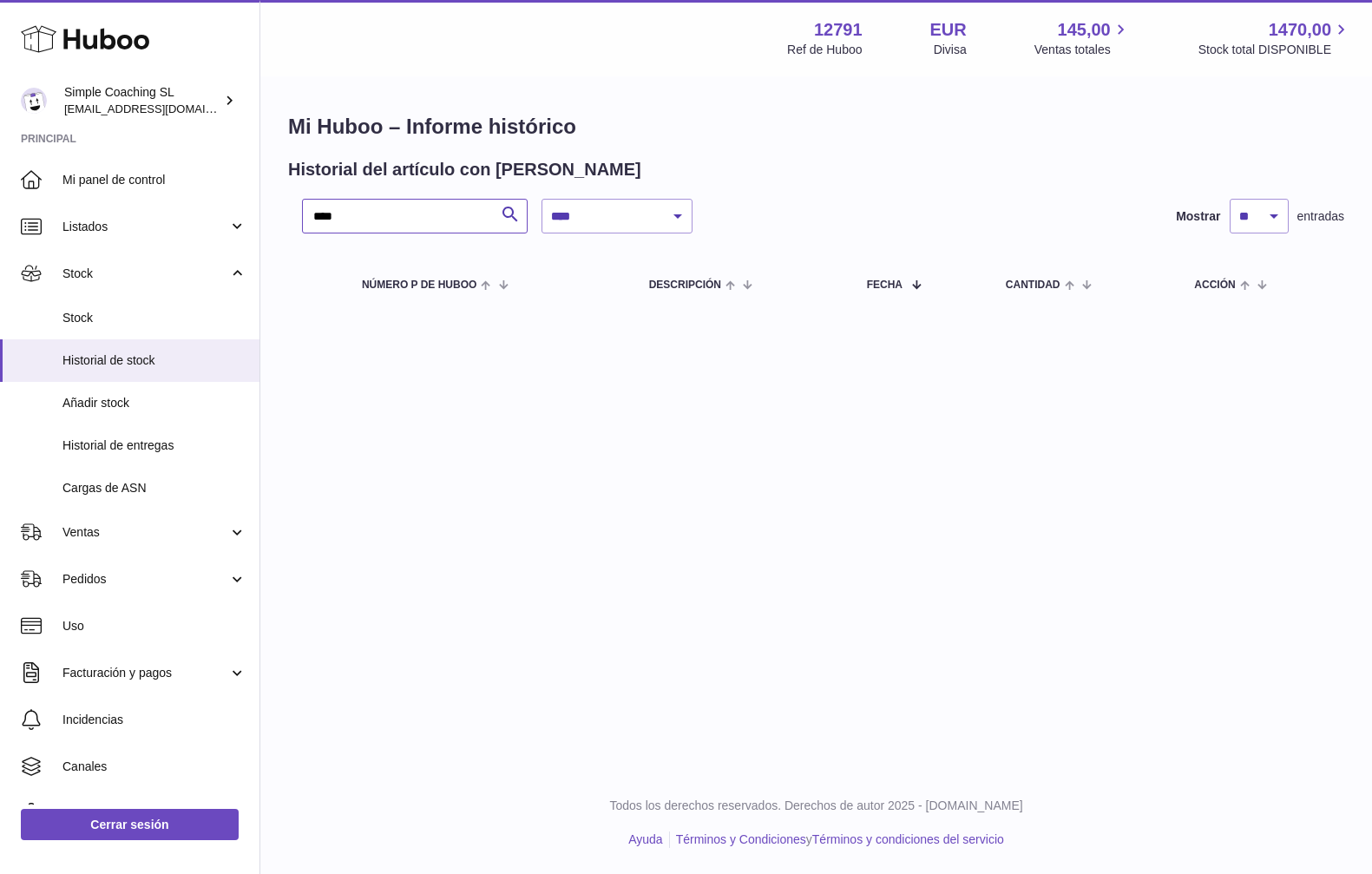
click at [393, 215] on input "****" at bounding box center [415, 215] width 226 height 34
type input "****"
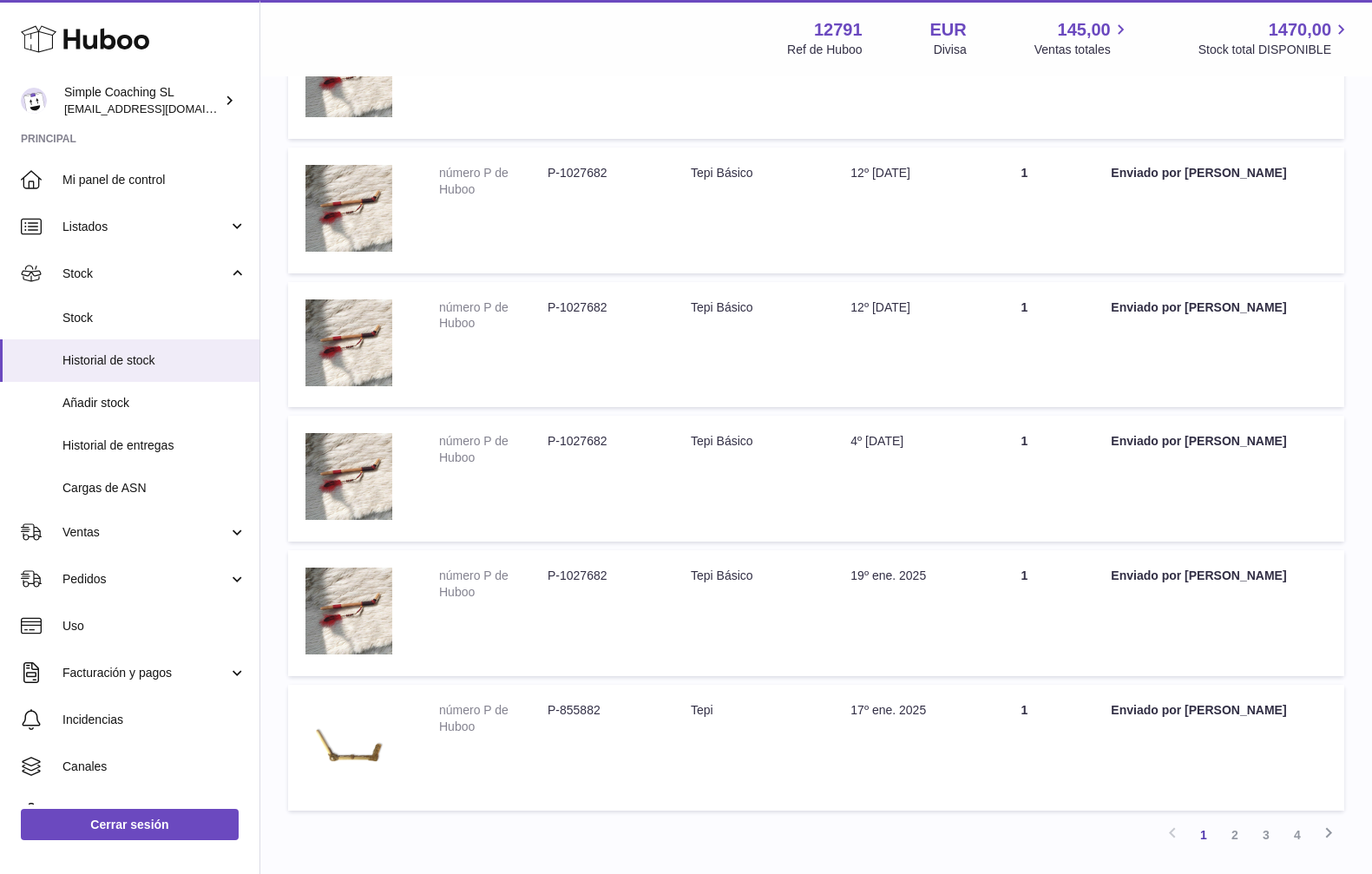
scroll to position [919, 0]
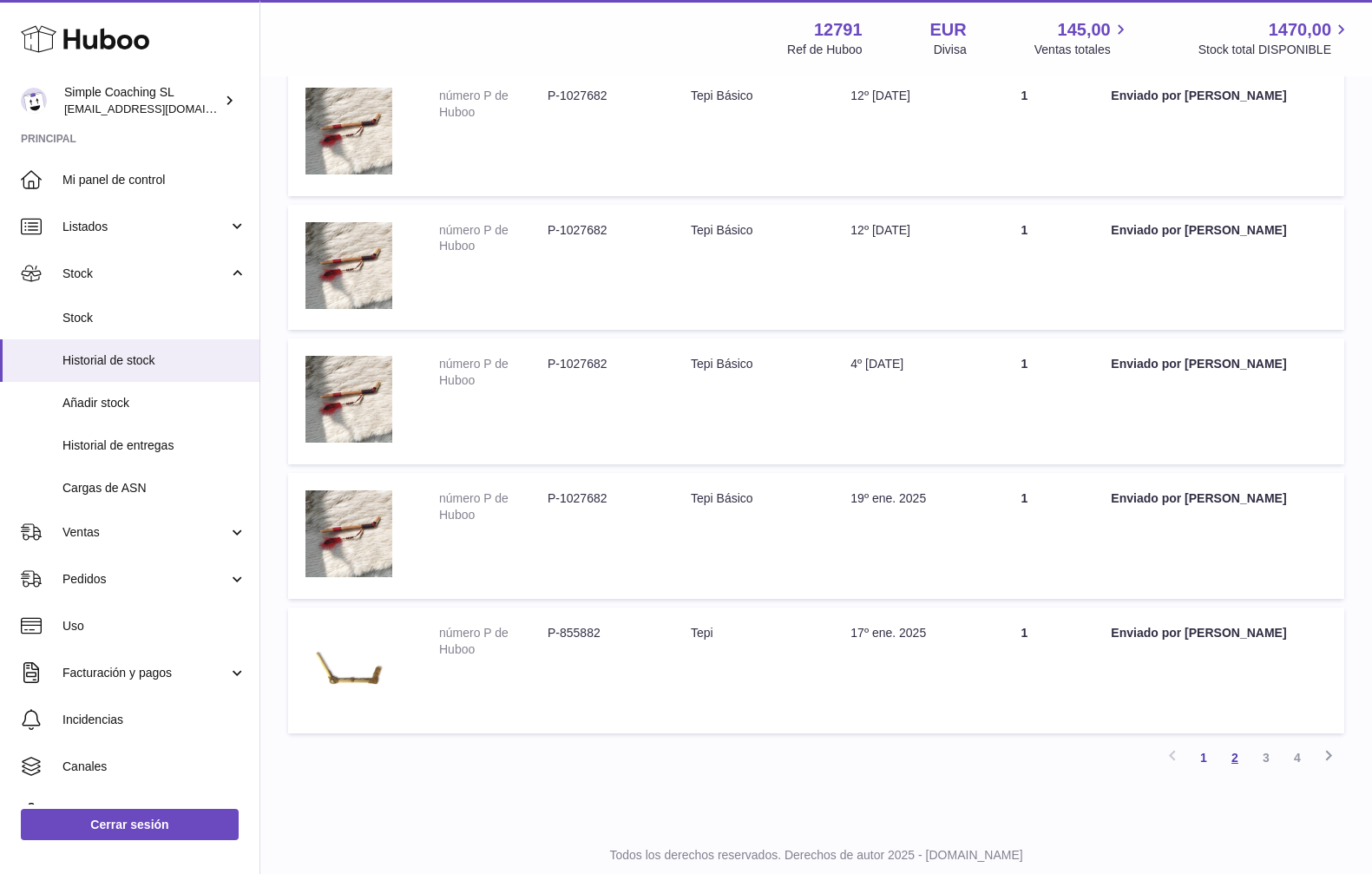
click at [1232, 742] on link "2" at bounding box center [1235, 758] width 32 height 32
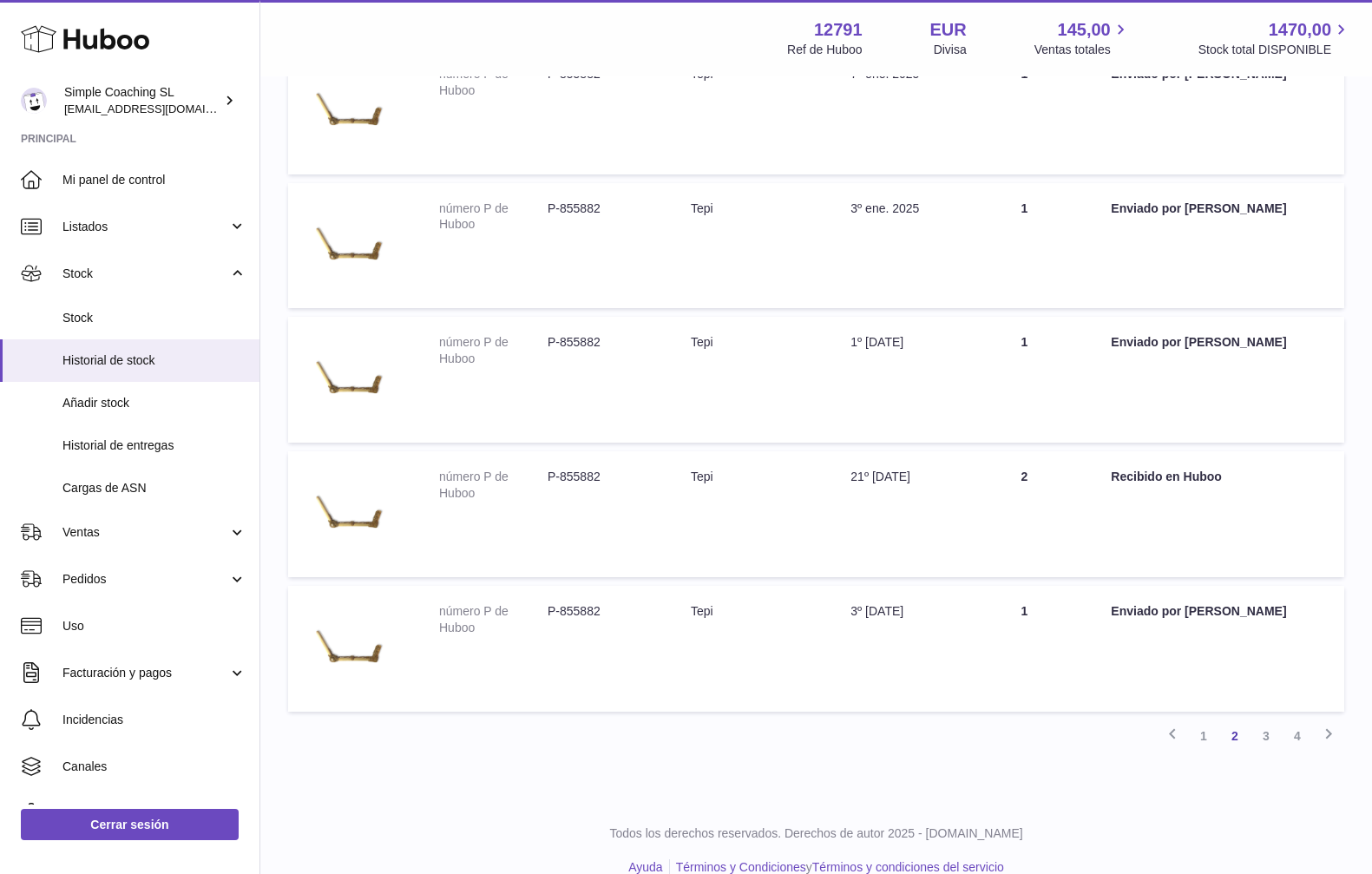
scroll to position [969, 0]
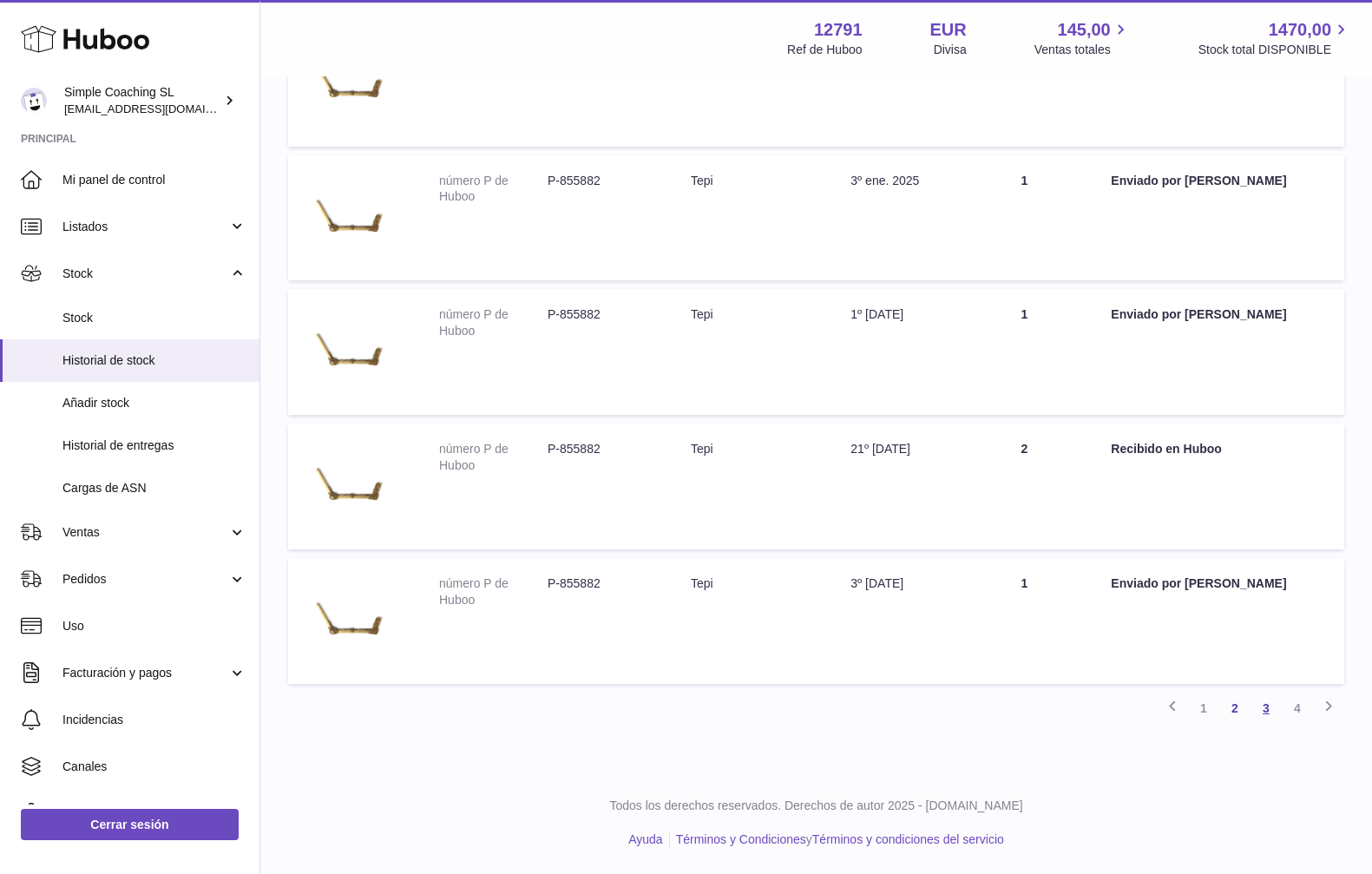
click at [1268, 707] on link "3" at bounding box center [1266, 709] width 32 height 32
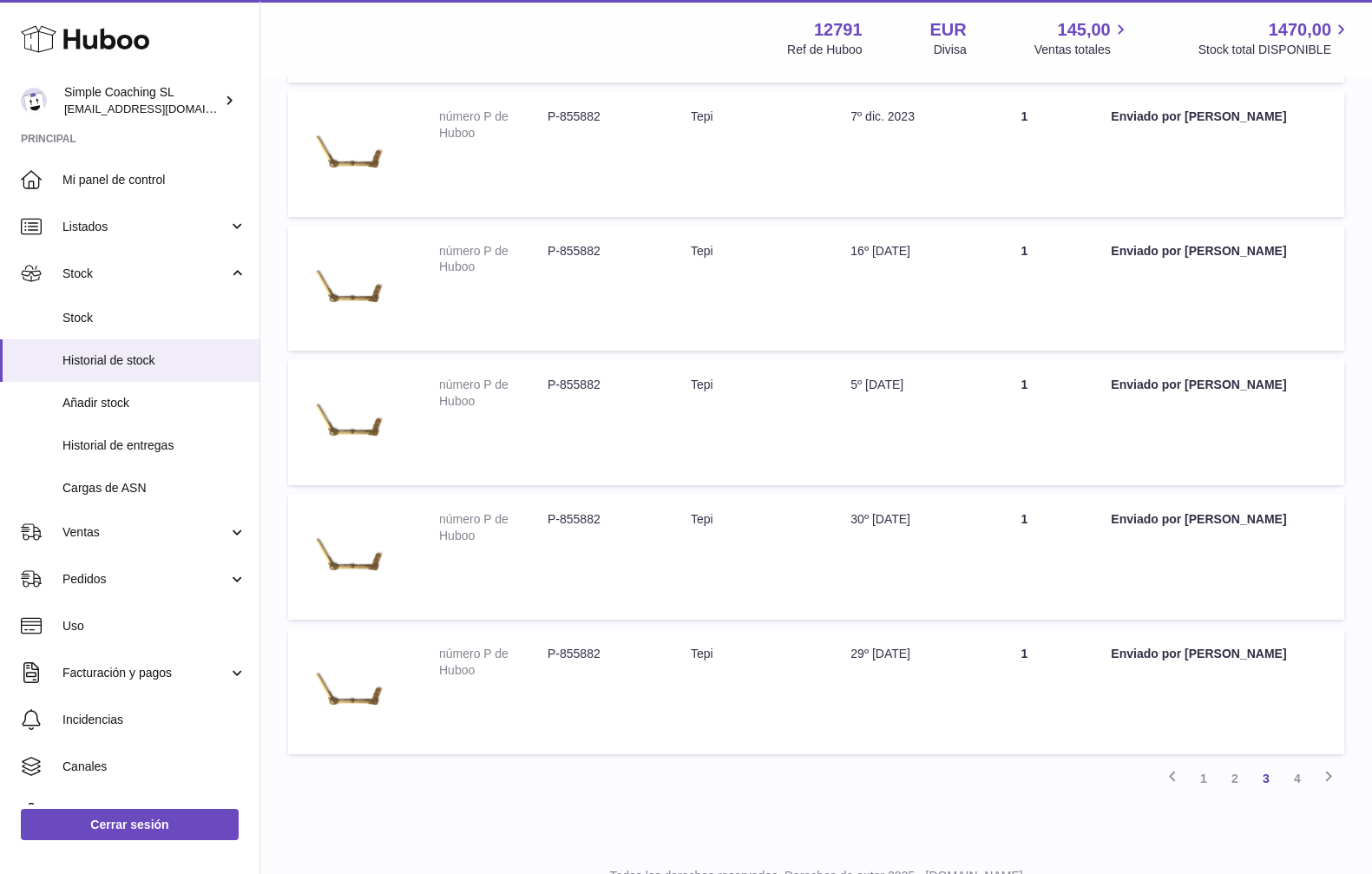
scroll to position [969, 0]
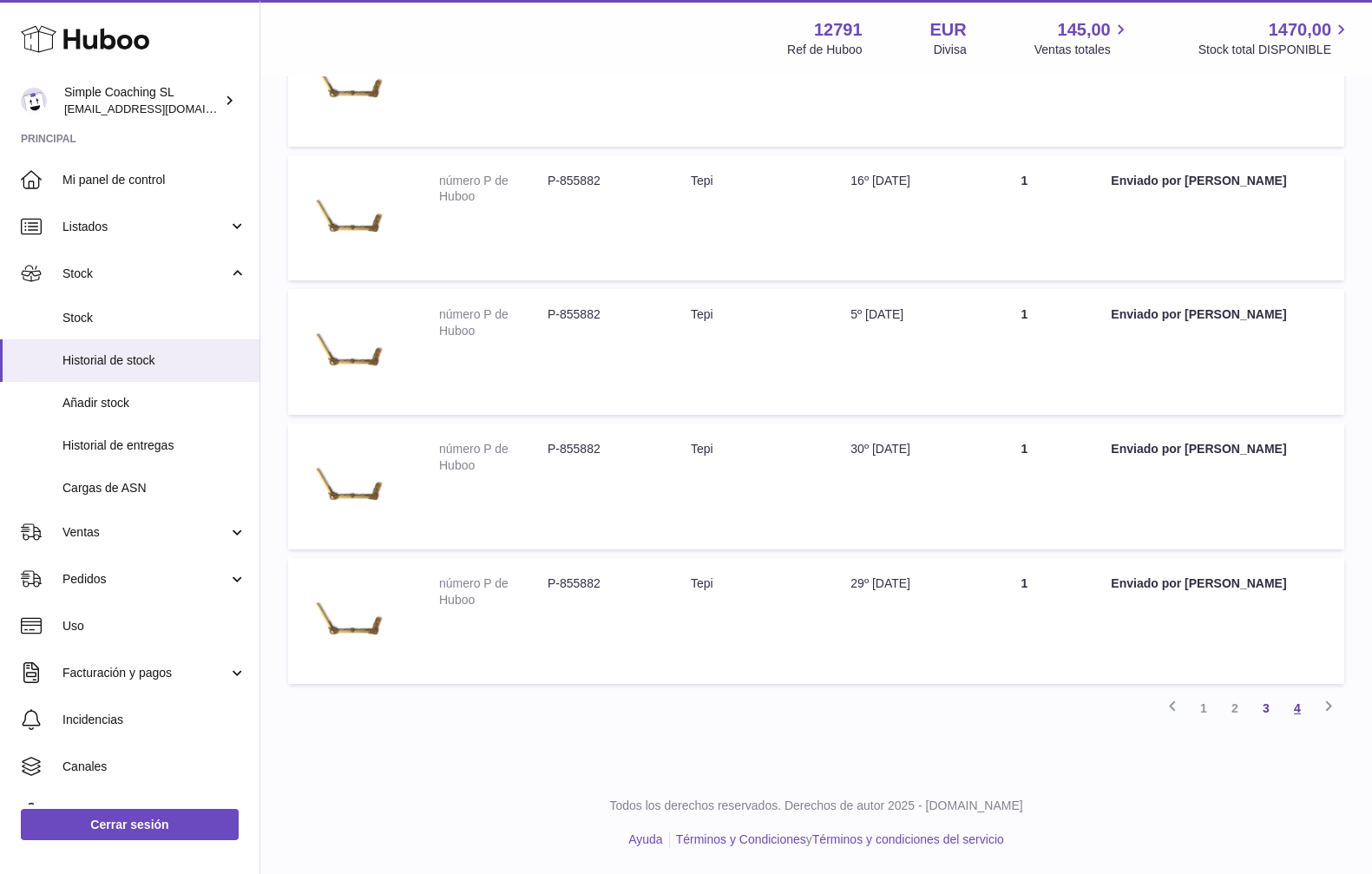
click at [1296, 708] on link "4" at bounding box center [1297, 709] width 32 height 32
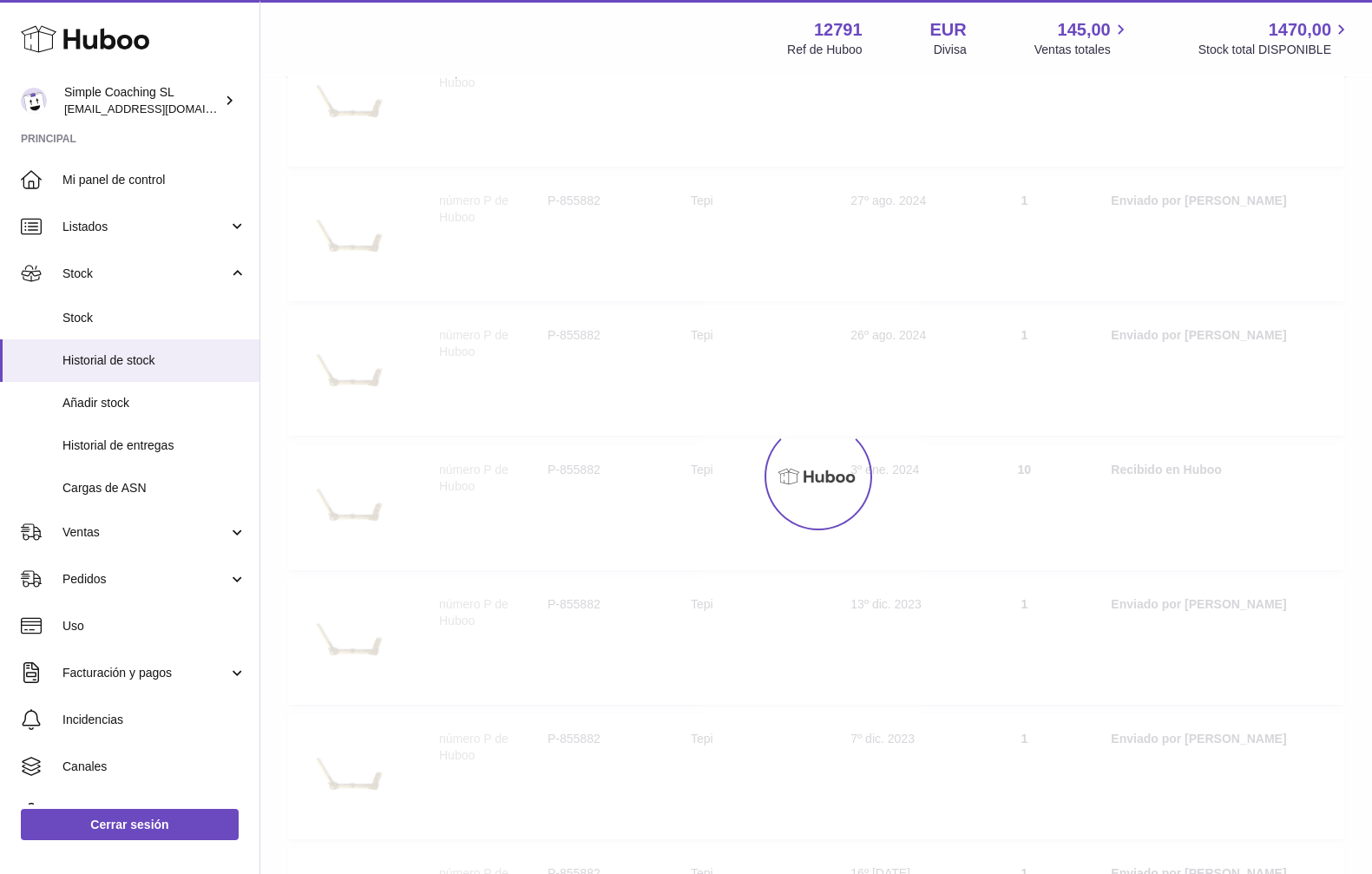
scroll to position [78, 0]
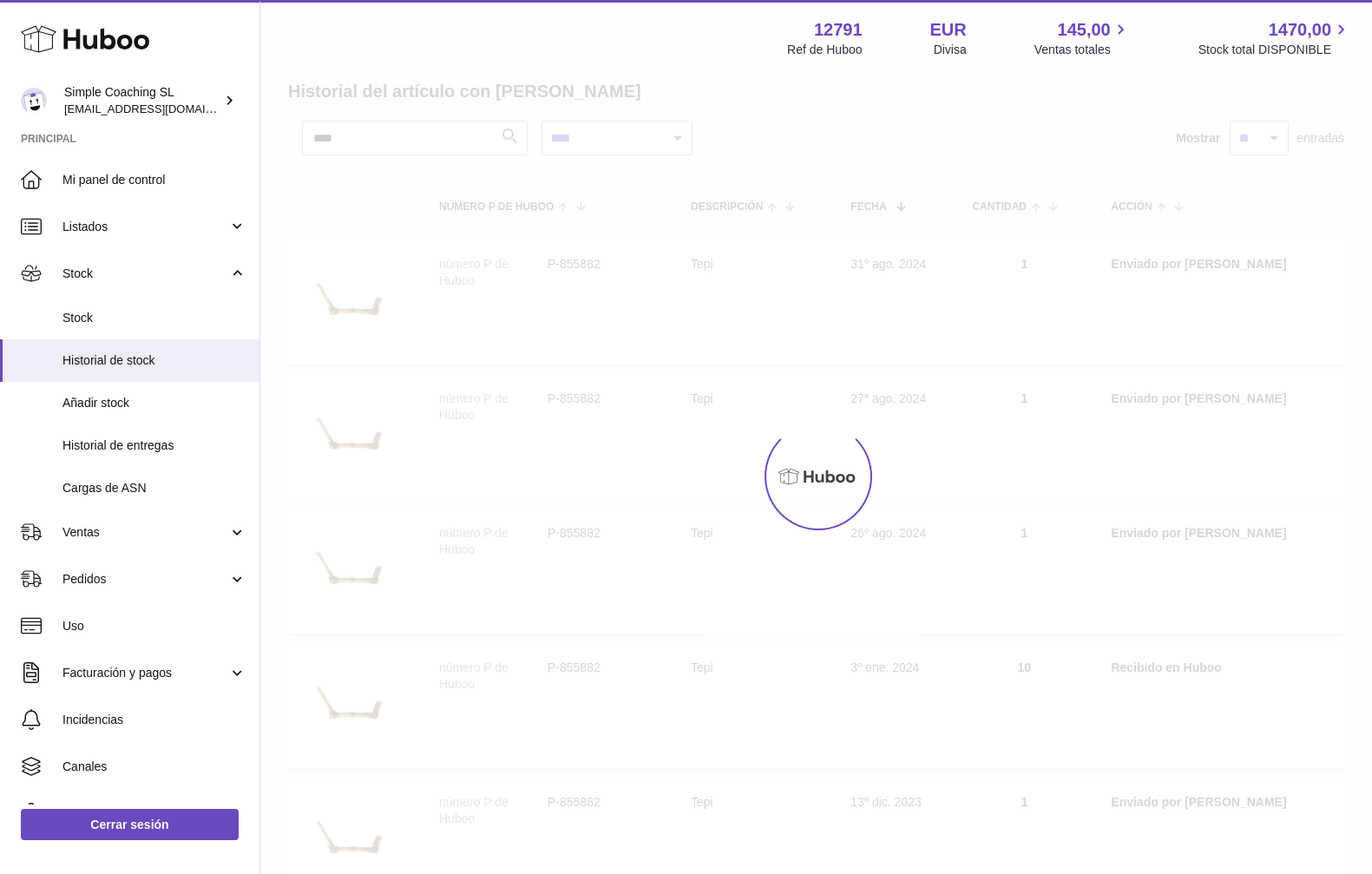
click at [579, 485] on div at bounding box center [816, 476] width 1112 height 796
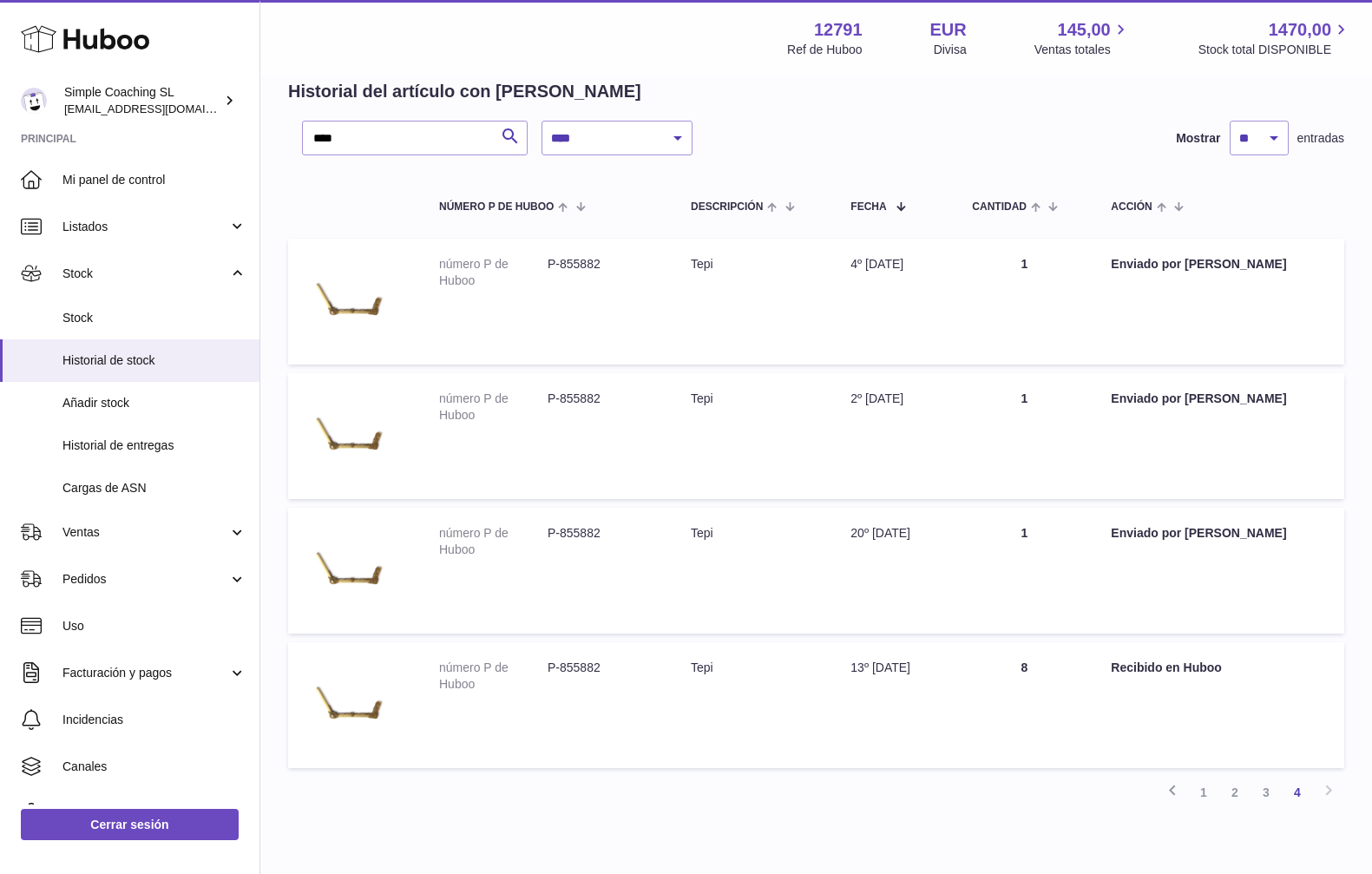
scroll to position [162, 0]
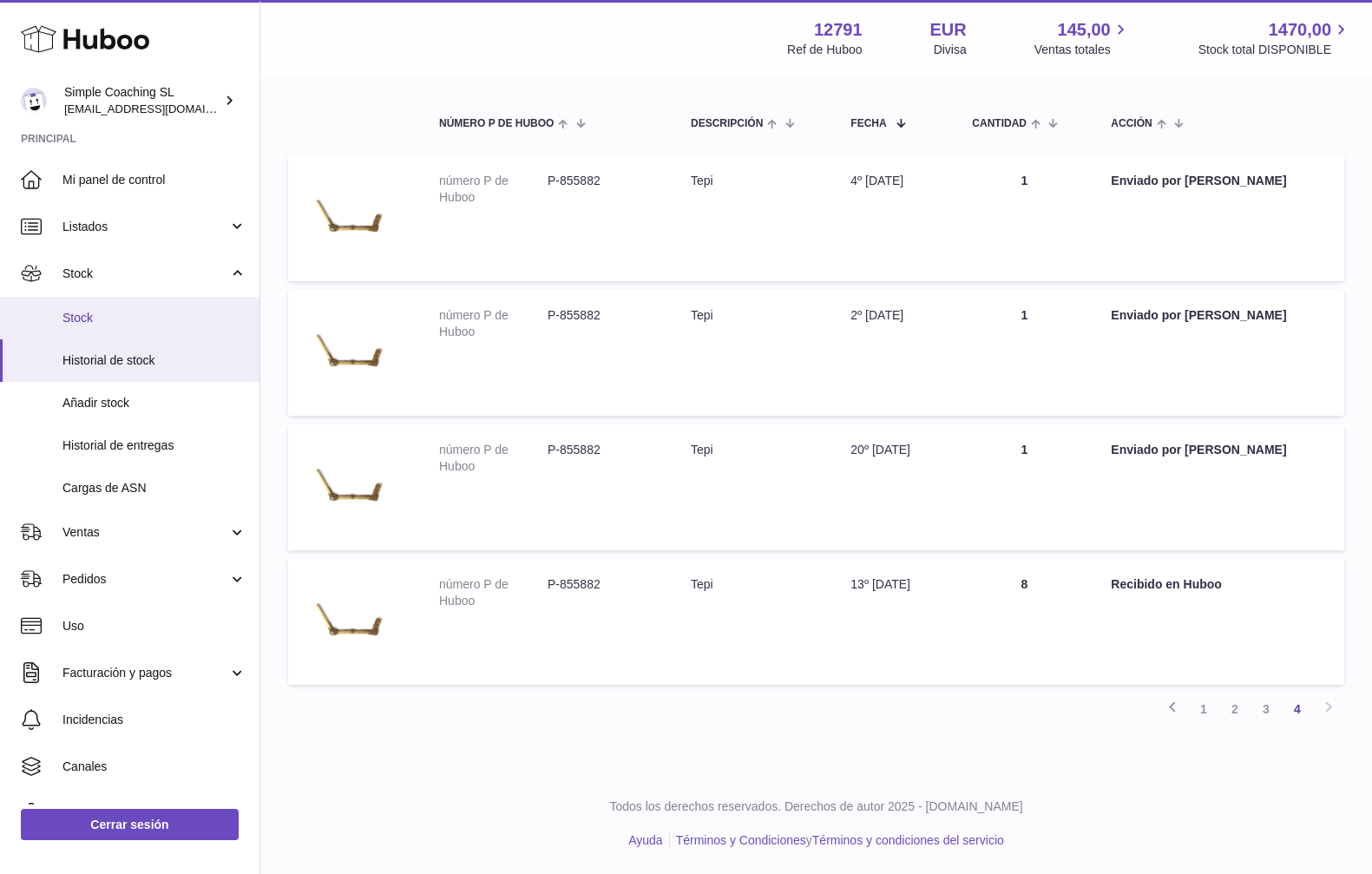
click at [74, 320] on span "Stock" at bounding box center [154, 317] width 184 height 17
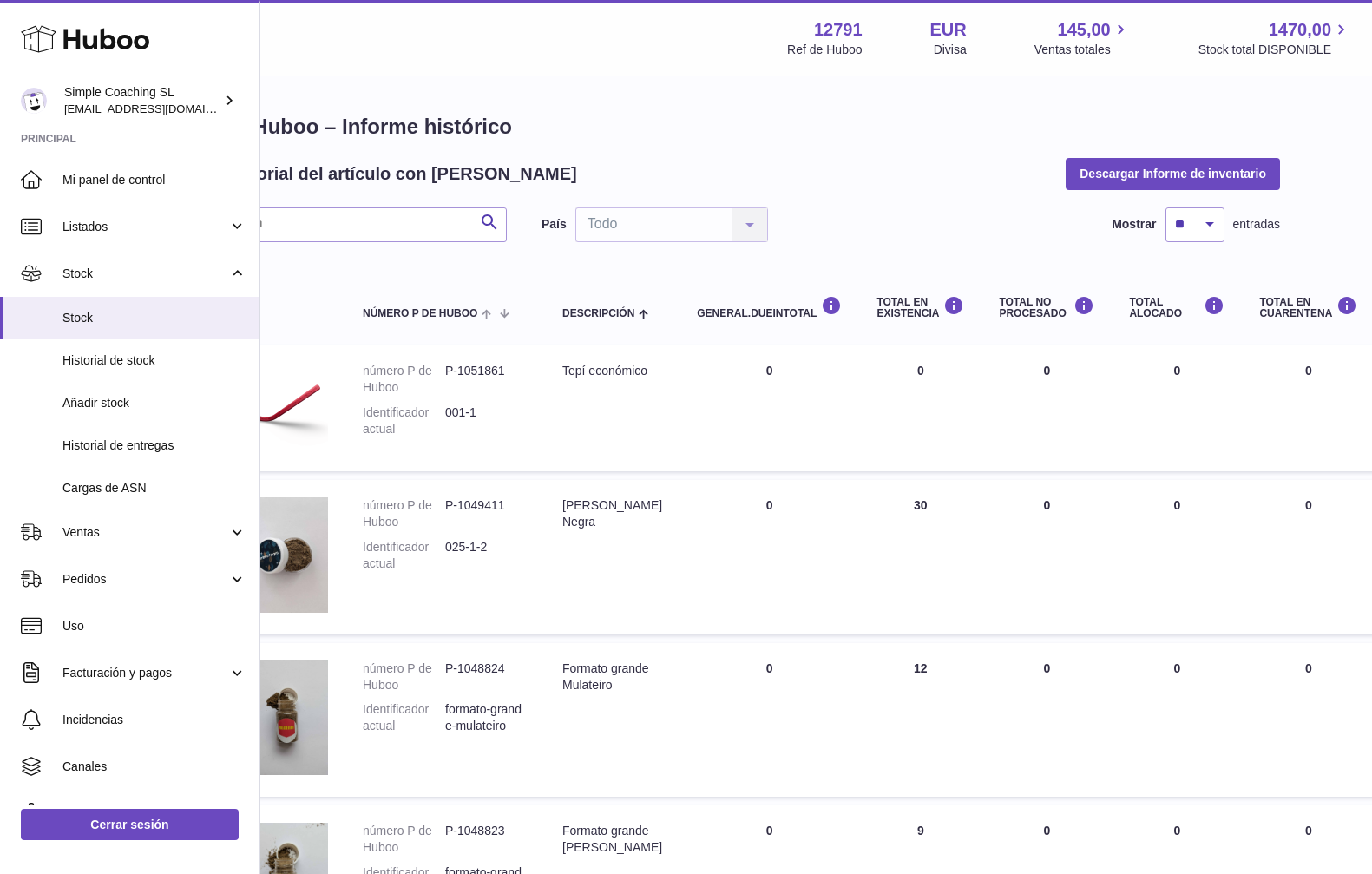
scroll to position [0, 2]
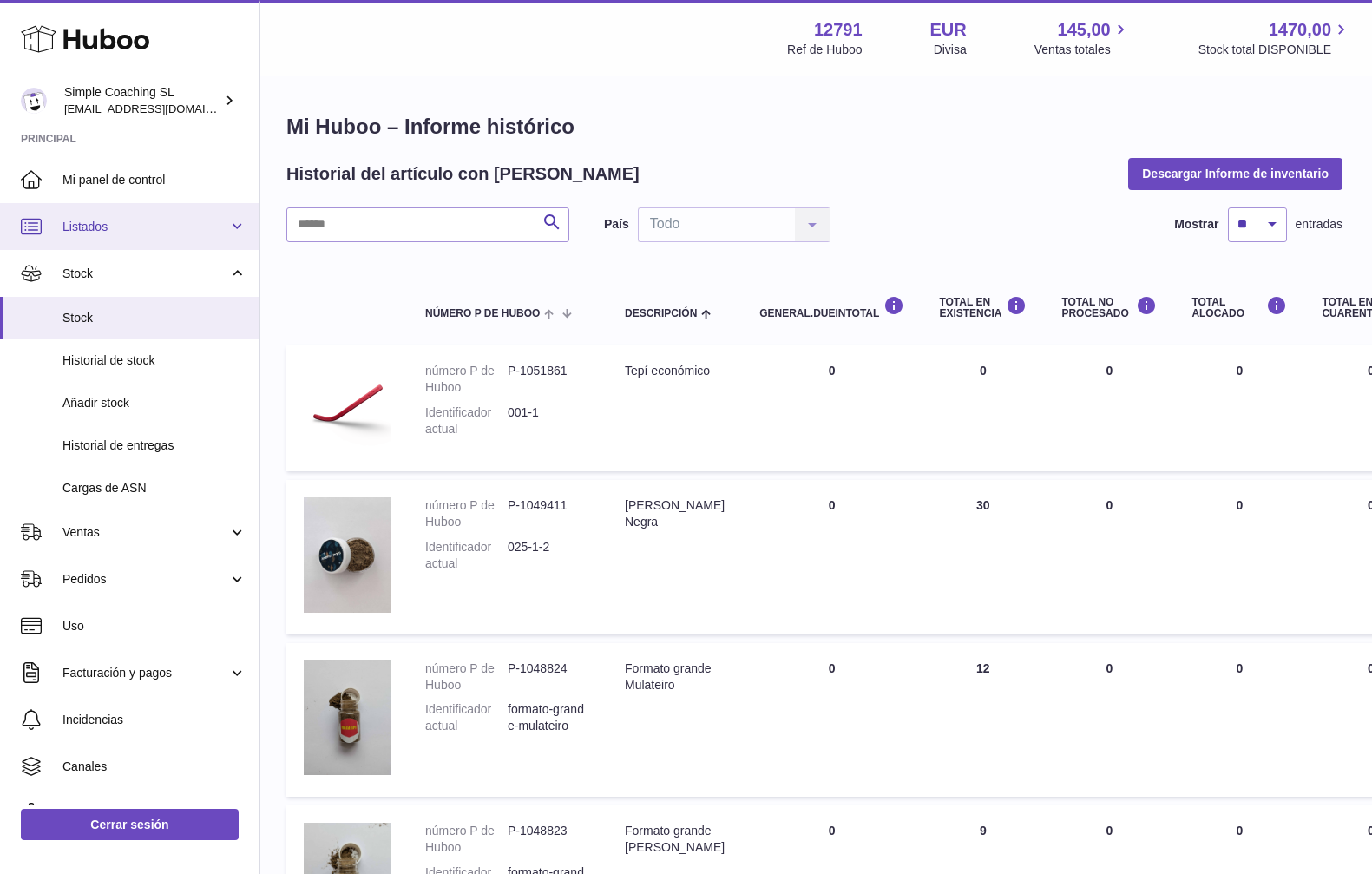
click at [106, 236] on link "Listados" at bounding box center [129, 226] width 259 height 47
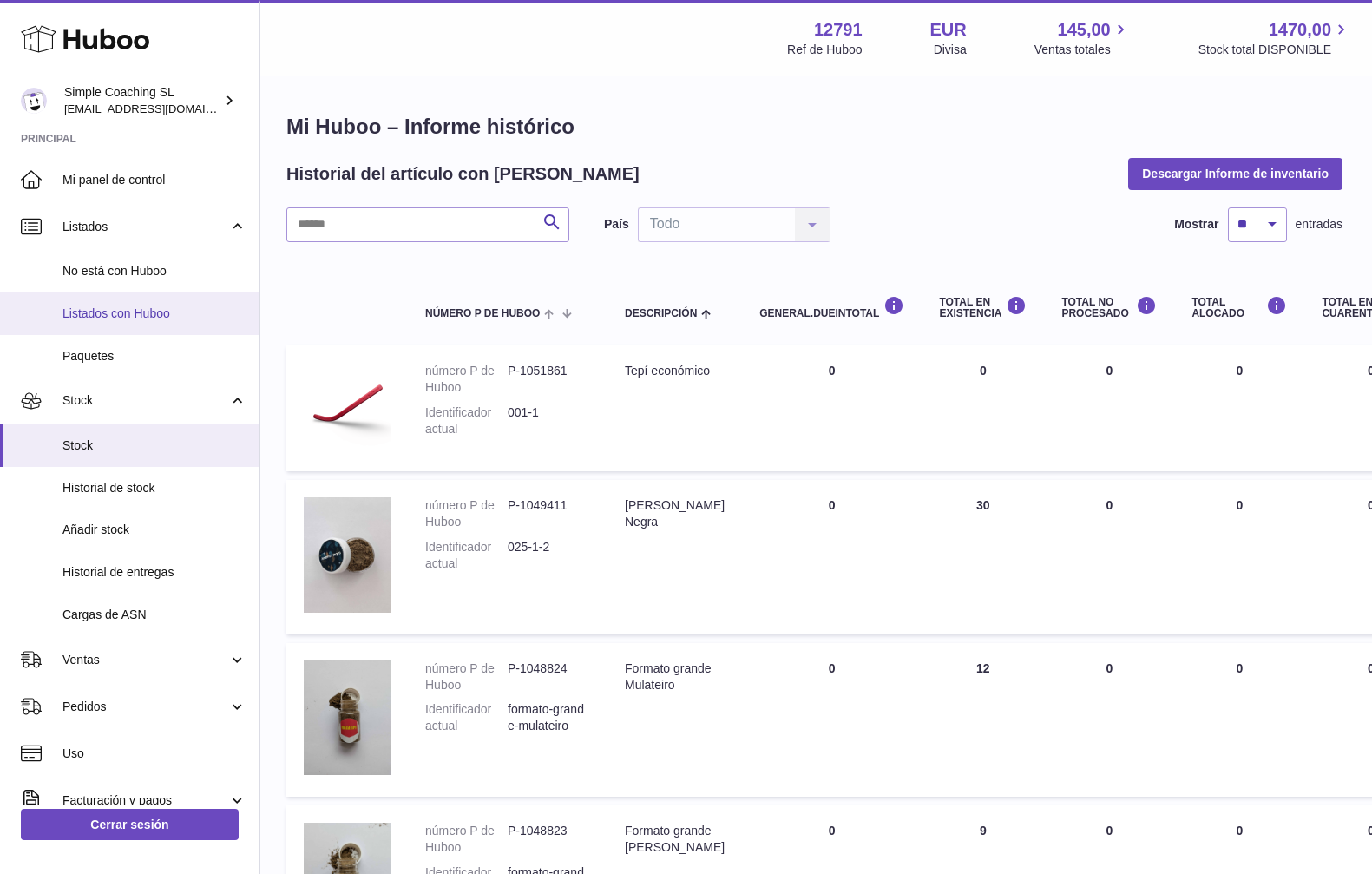
click at [101, 310] on span "Listados con Huboo" at bounding box center [154, 313] width 184 height 17
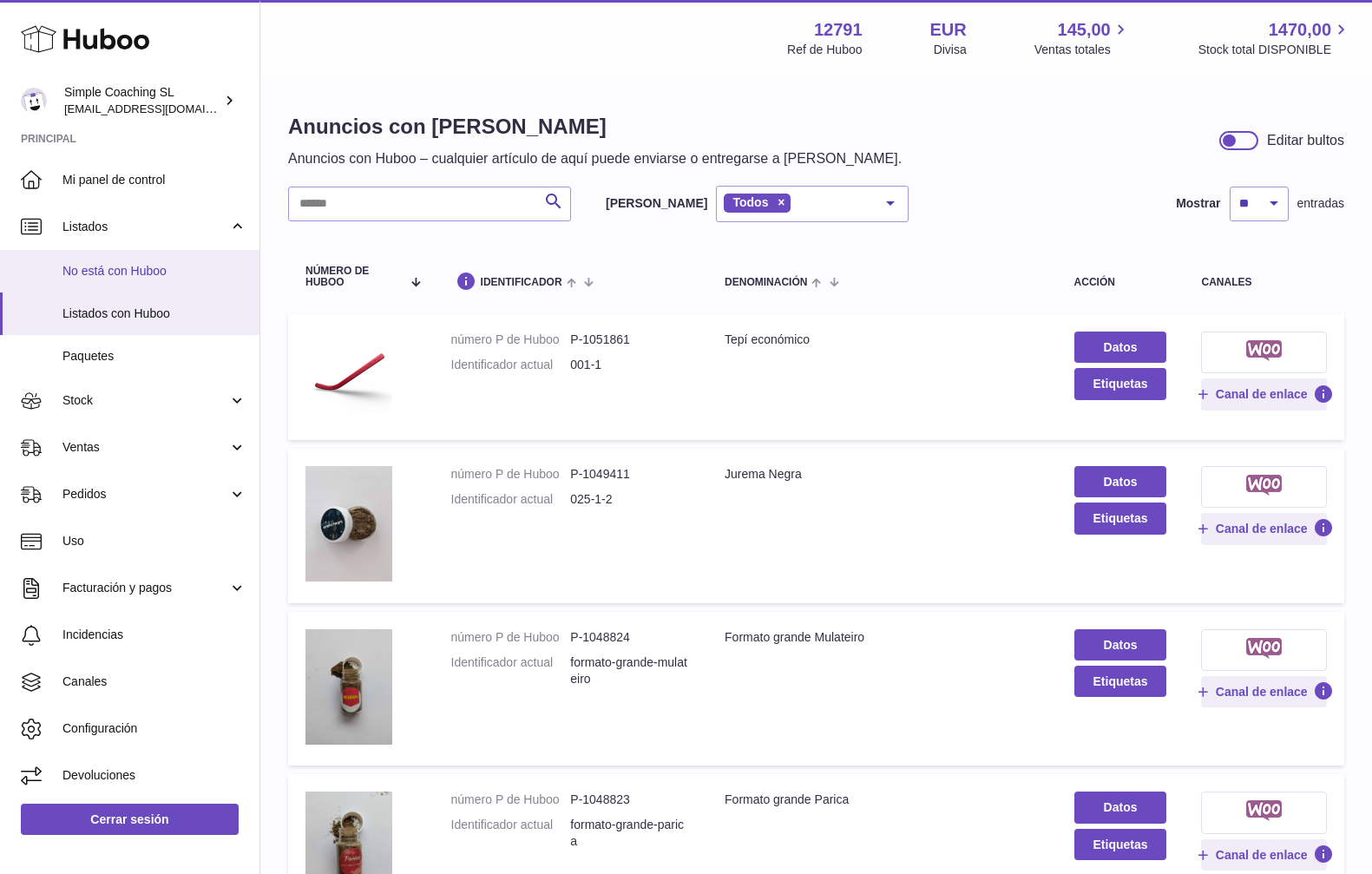
click at [104, 265] on span "No está con Huboo" at bounding box center [154, 271] width 184 height 17
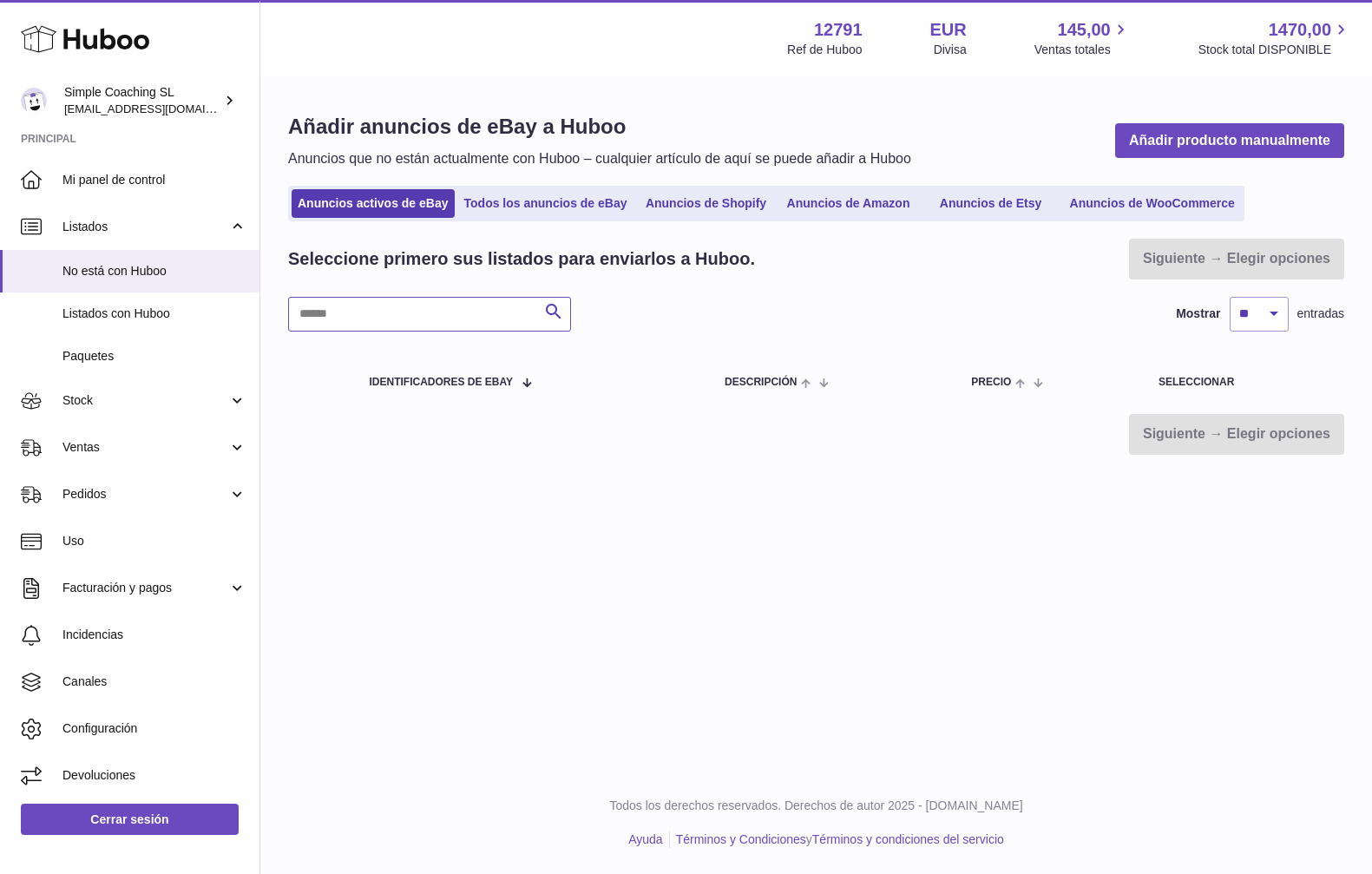
click at [345, 319] on input "text" at bounding box center [430, 314] width 283 height 34
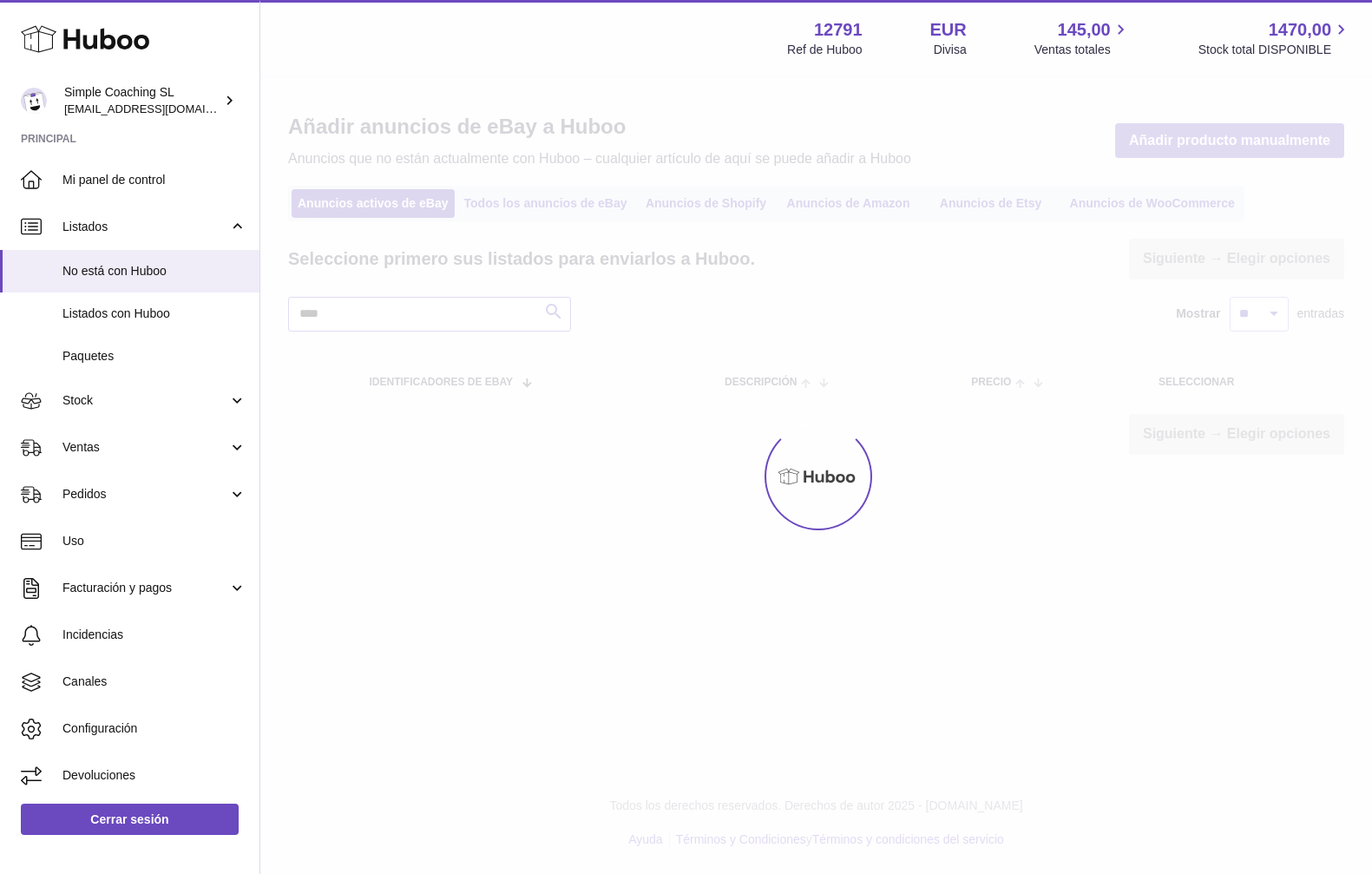
type input "****"
click at [375, 313] on div at bounding box center [816, 476] width 1112 height 796
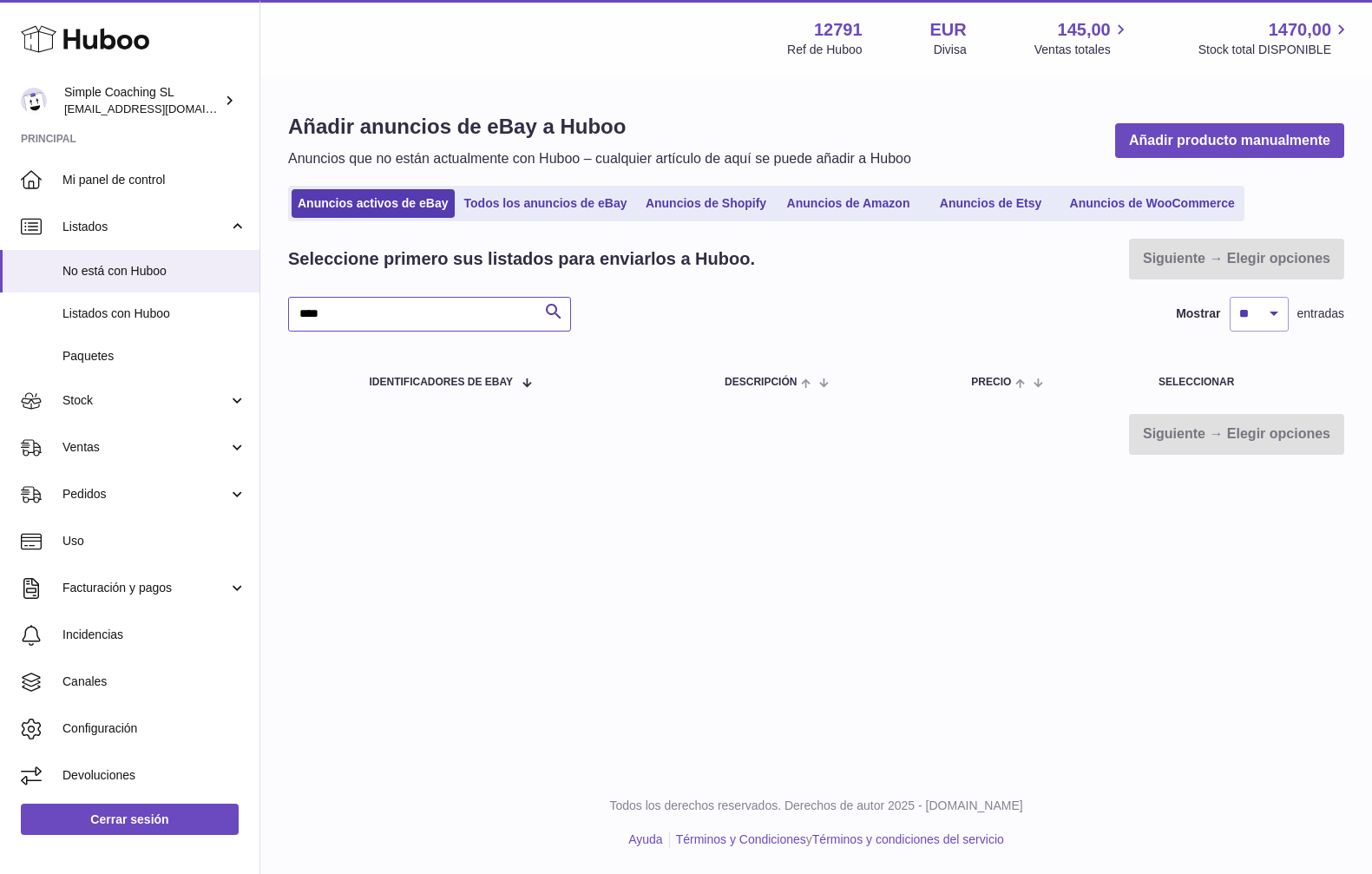
click at [369, 318] on input "****" at bounding box center [430, 314] width 283 height 34
click at [98, 311] on span "Listados con Huboo" at bounding box center [154, 313] width 184 height 17
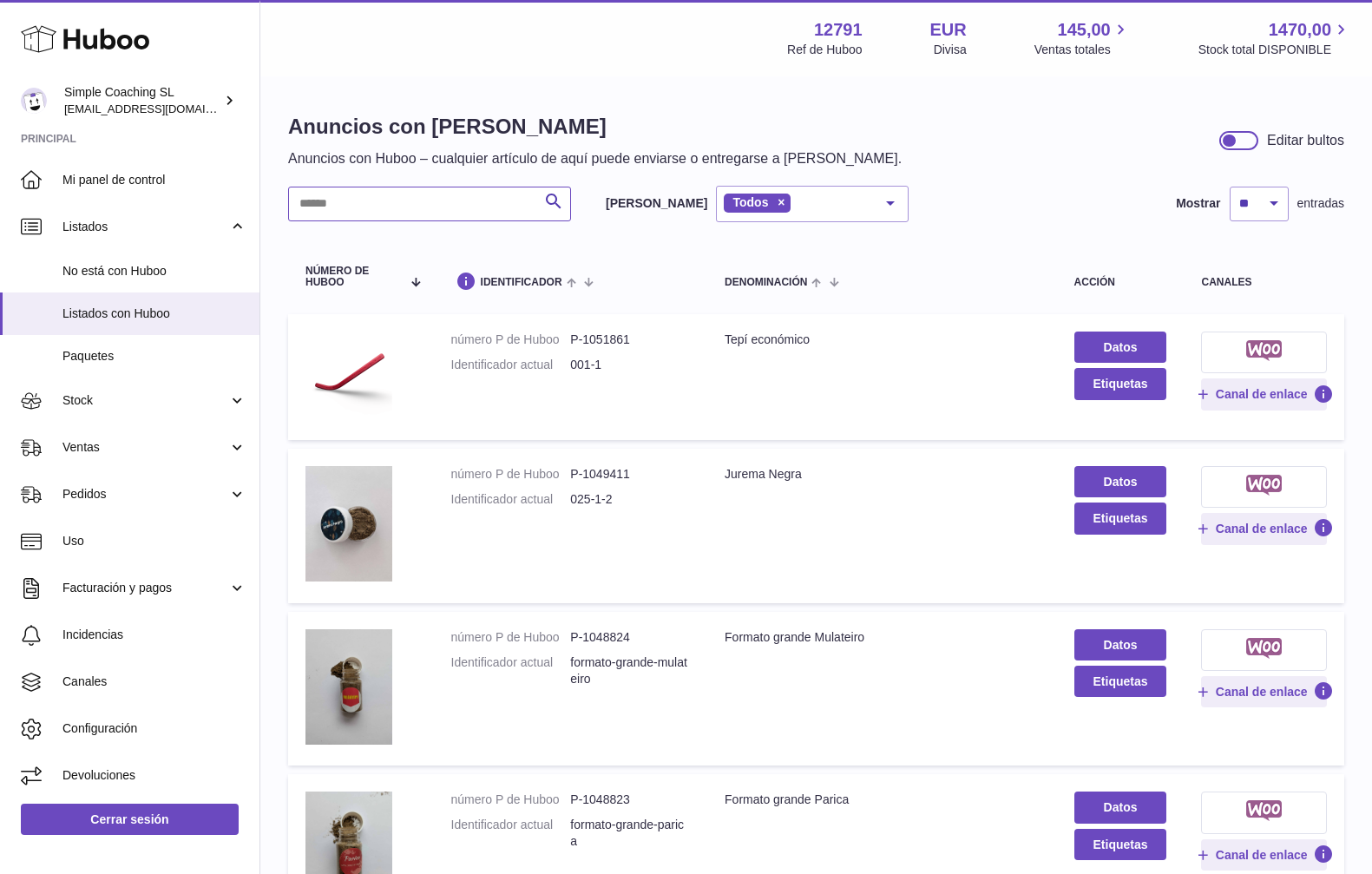
click at [370, 191] on input "text" at bounding box center [430, 203] width 283 height 34
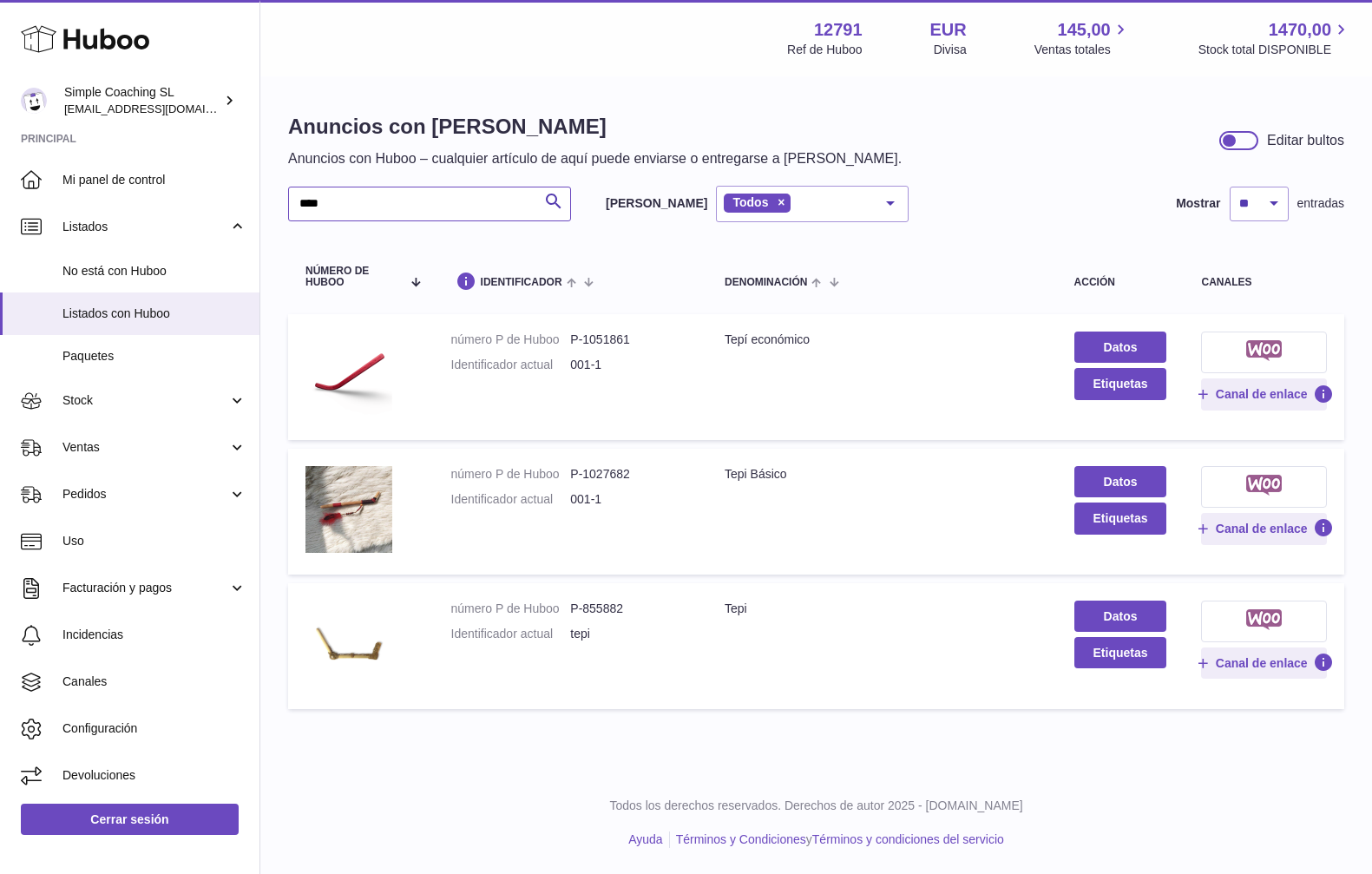
type input "****"
click at [741, 368] on td "Denominación Tepí económico" at bounding box center [882, 376] width 350 height 126
click at [336, 376] on img at bounding box center [348, 375] width 87 height 87
